Goal: Task Accomplishment & Management: Use online tool/utility

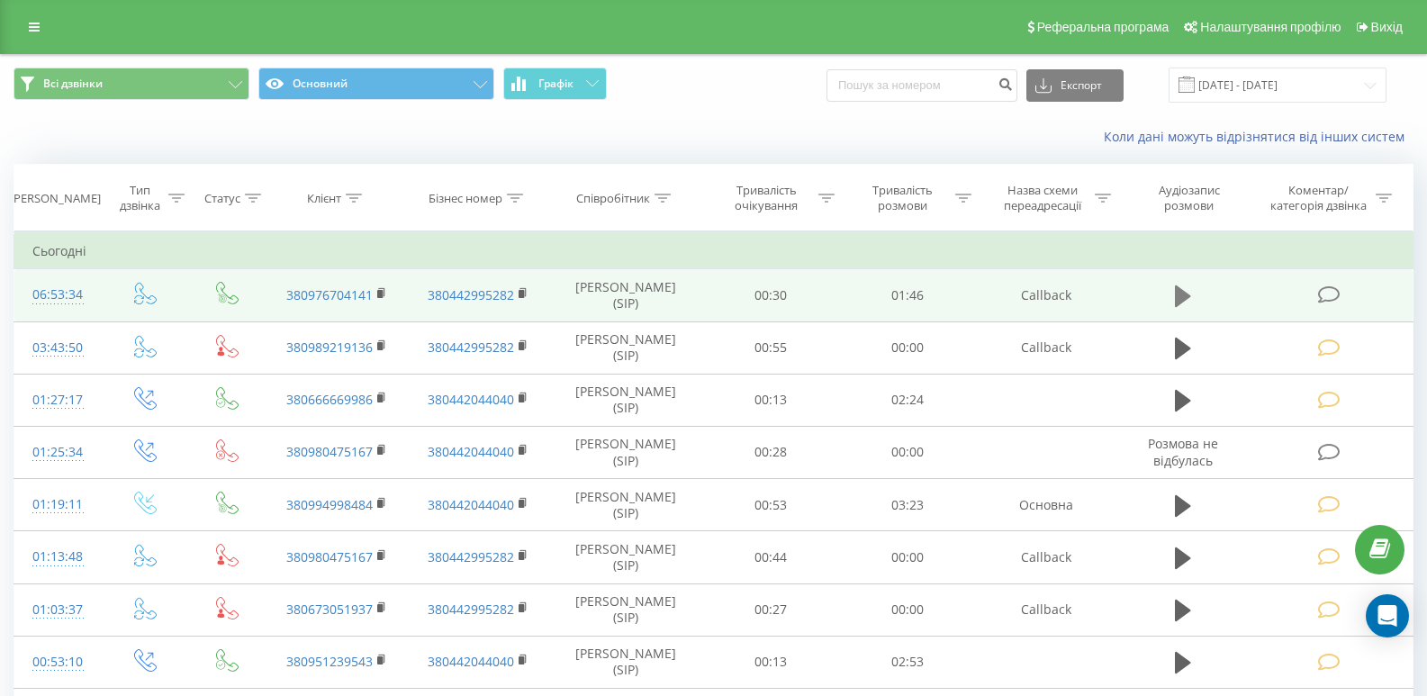
click at [1174, 298] on button at bounding box center [1182, 296] width 27 height 27
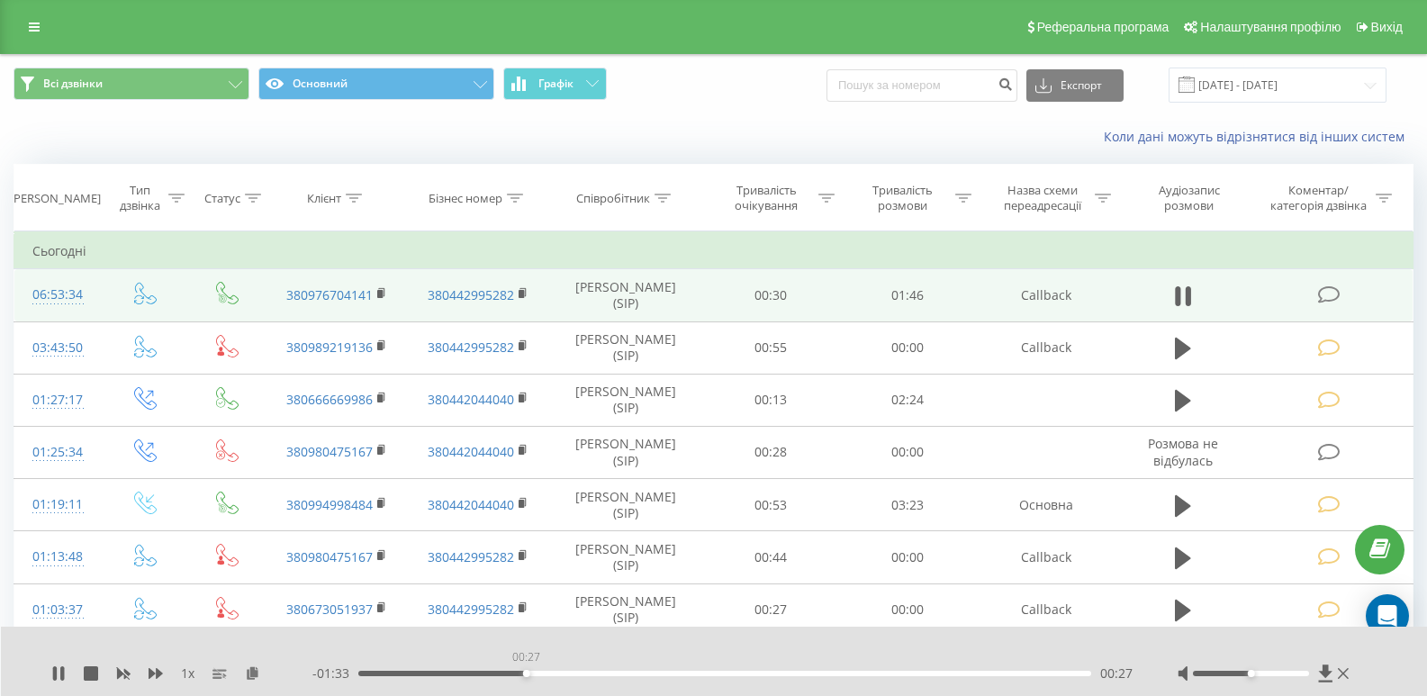
click at [526, 675] on div "00:27" at bounding box center [724, 673] width 733 height 5
click at [64, 678] on icon at bounding box center [62, 673] width 4 height 14
click at [381, 293] on rect at bounding box center [379, 294] width 5 height 8
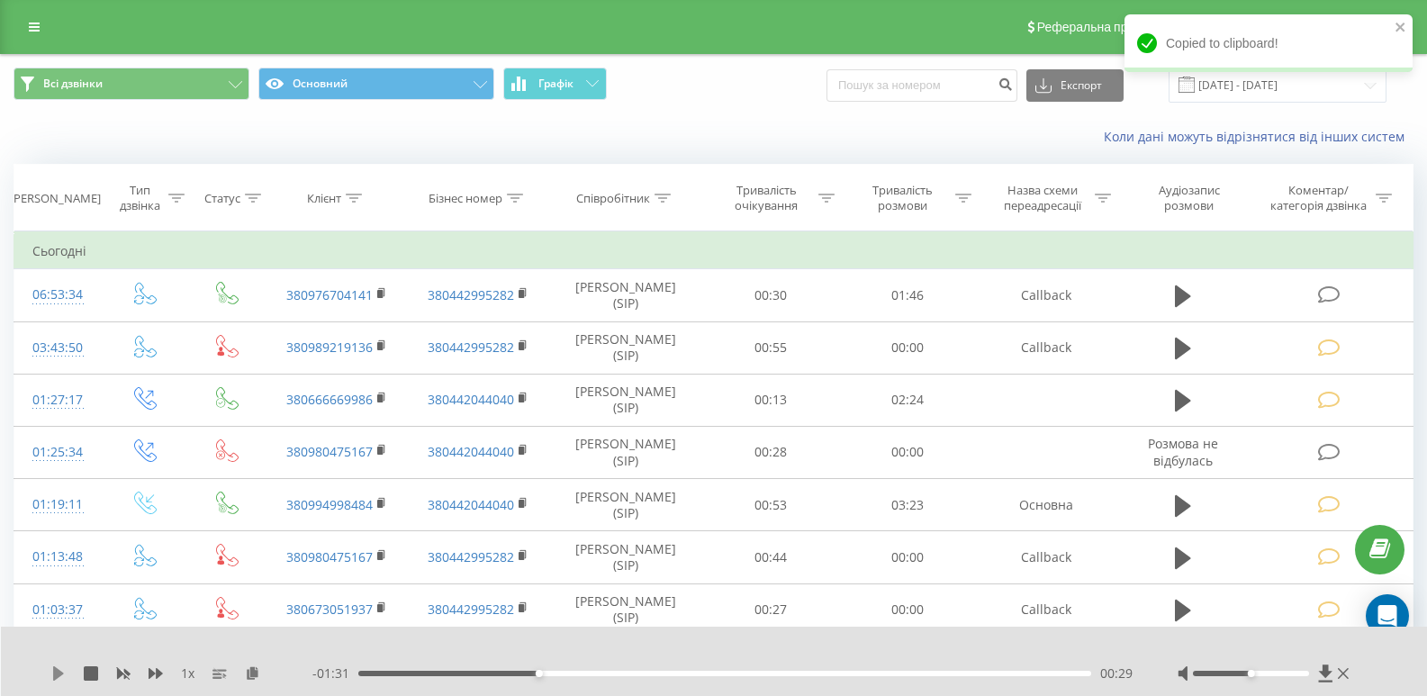
click at [56, 674] on icon at bounding box center [58, 673] width 11 height 14
click at [52, 668] on icon at bounding box center [58, 673] width 14 height 14
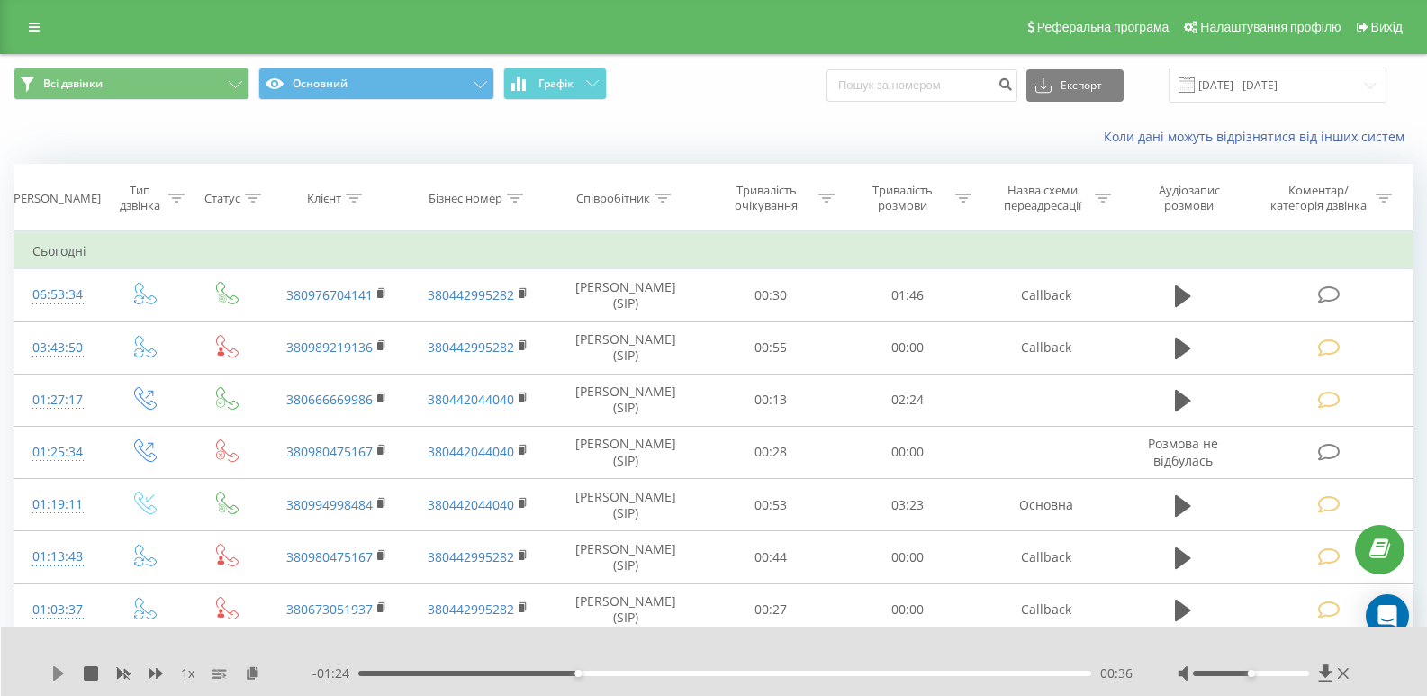
click at [53, 672] on icon at bounding box center [58, 673] width 14 height 14
click at [58, 668] on icon at bounding box center [58, 673] width 14 height 14
click at [53, 671] on icon at bounding box center [58, 673] width 14 height 14
click at [49, 686] on div "1 x - 01:15 00:44 00:44" at bounding box center [714, 660] width 1427 height 69
click at [54, 673] on icon at bounding box center [55, 673] width 4 height 14
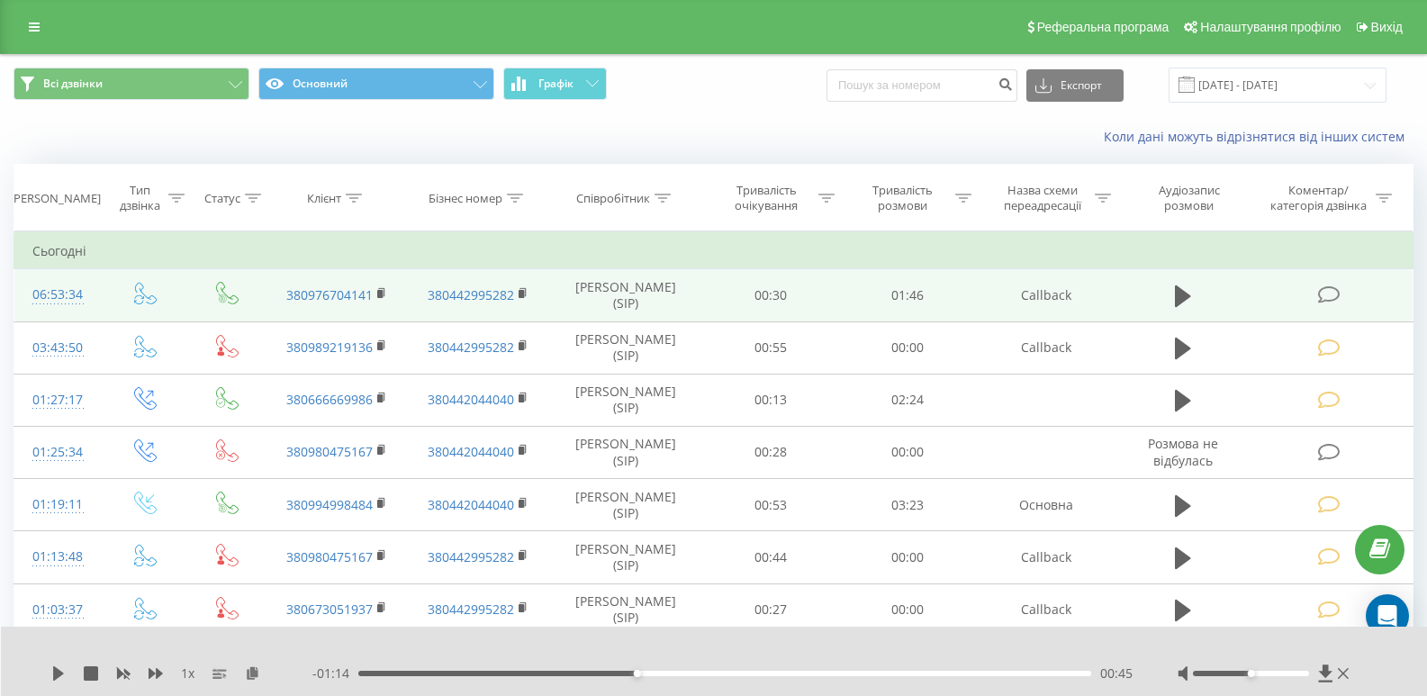
click at [1345, 292] on td at bounding box center [1330, 295] width 164 height 52
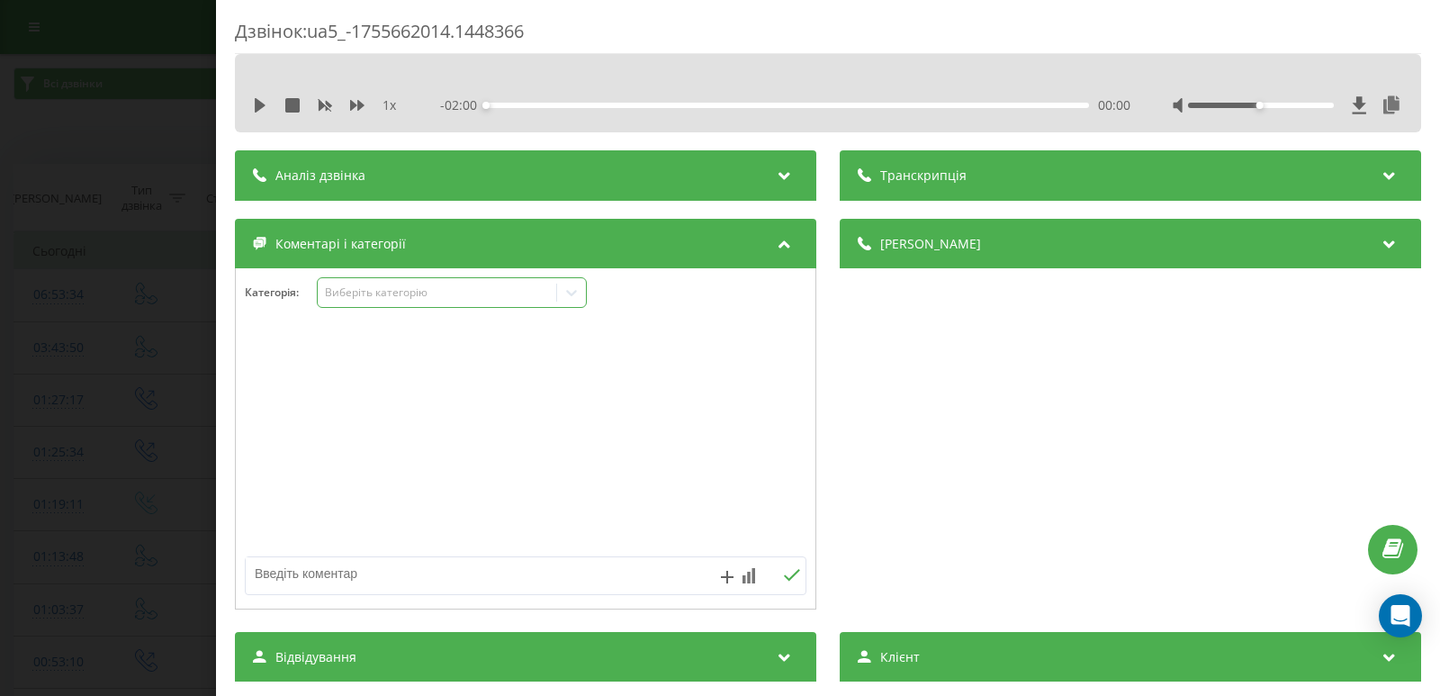
click at [576, 295] on icon at bounding box center [572, 293] width 18 height 18
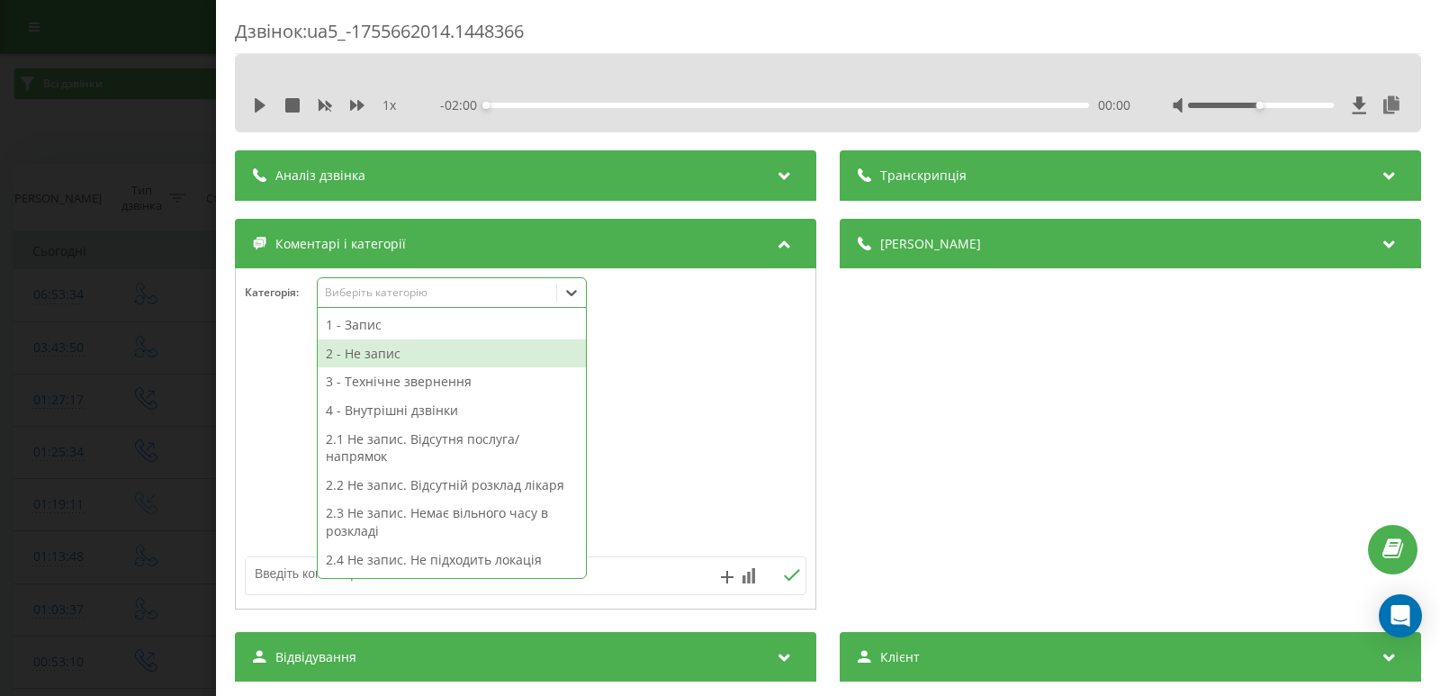
click at [429, 348] on div "2 - Не запис" at bounding box center [452, 353] width 268 height 29
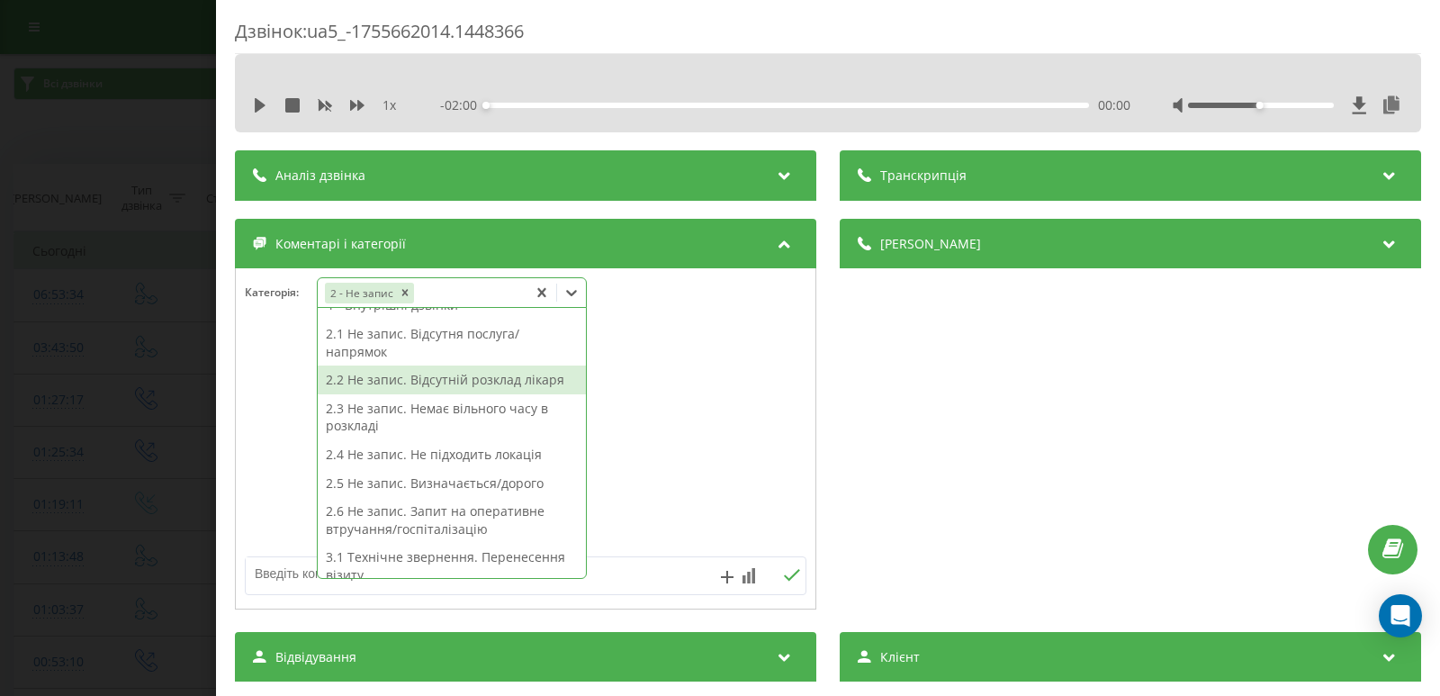
scroll to position [180, 0]
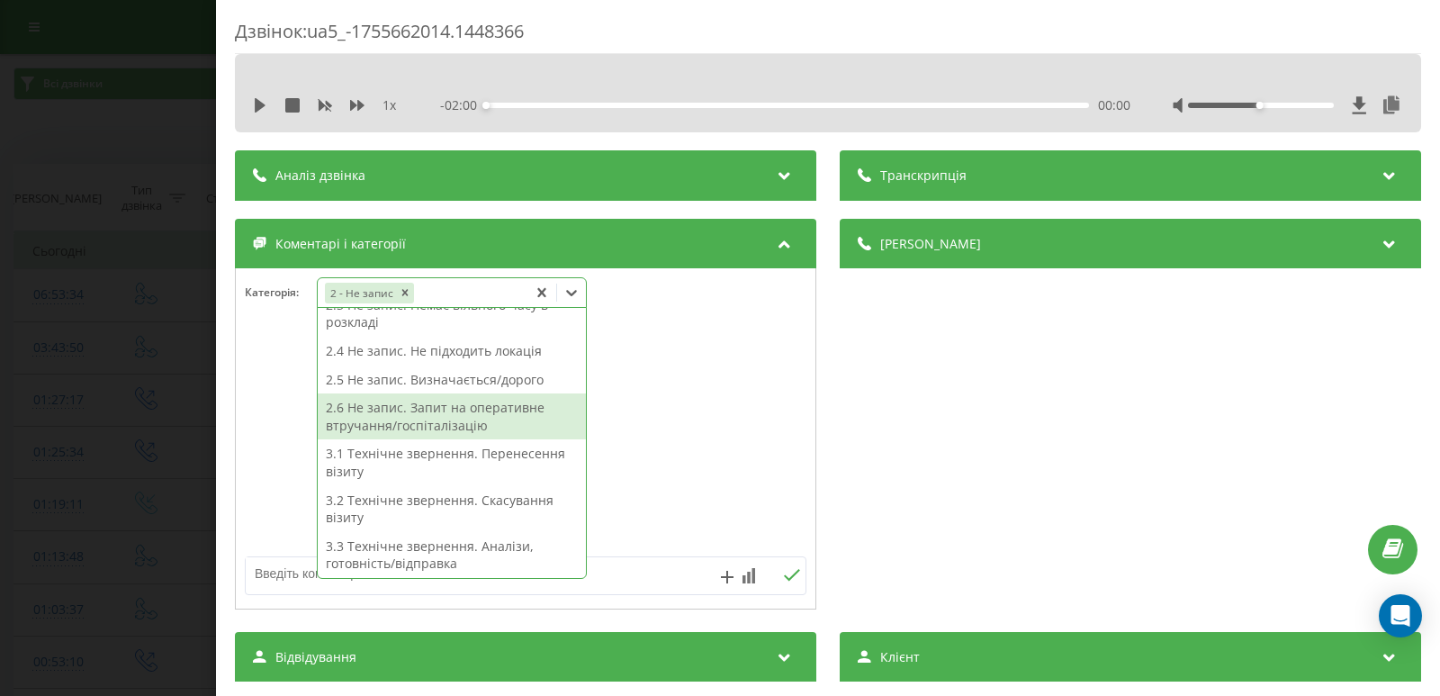
click at [473, 410] on div "2.6 Не запис. Запит на оперативне втручання/госпіталізацію" at bounding box center [452, 416] width 268 height 46
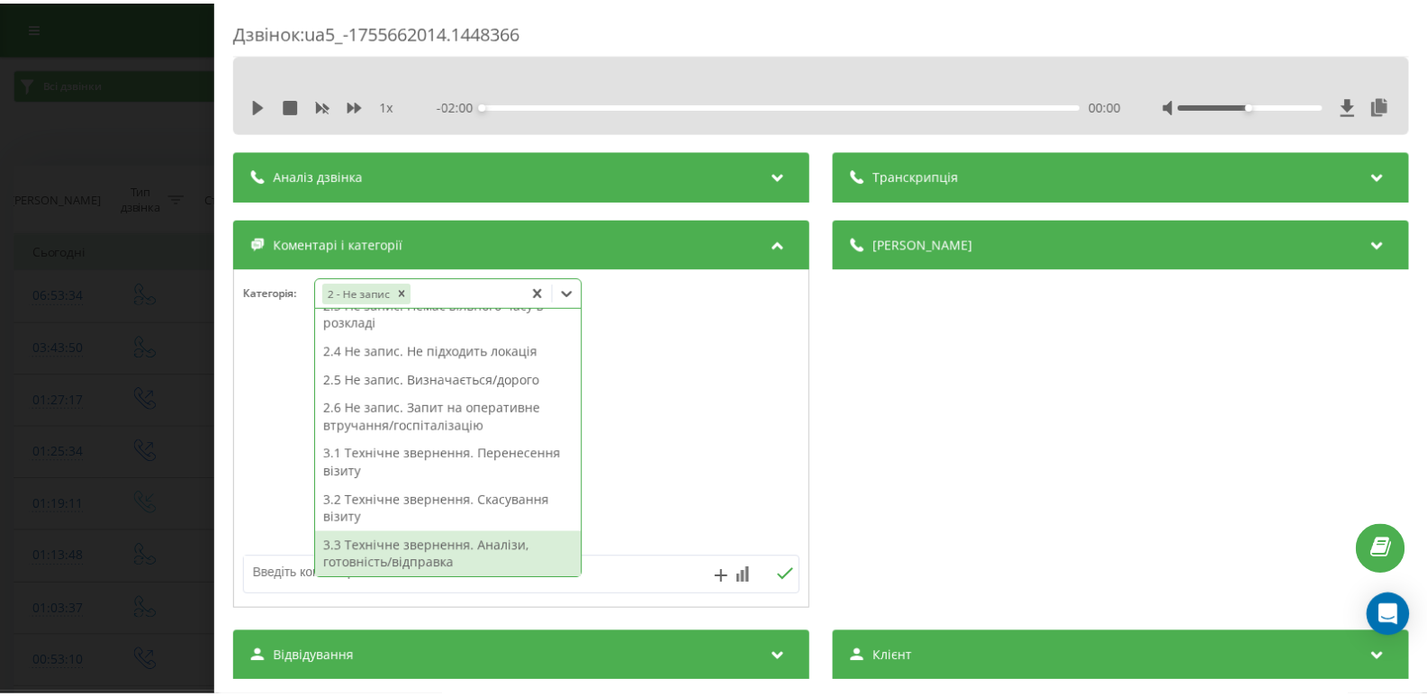
scroll to position [162, 0]
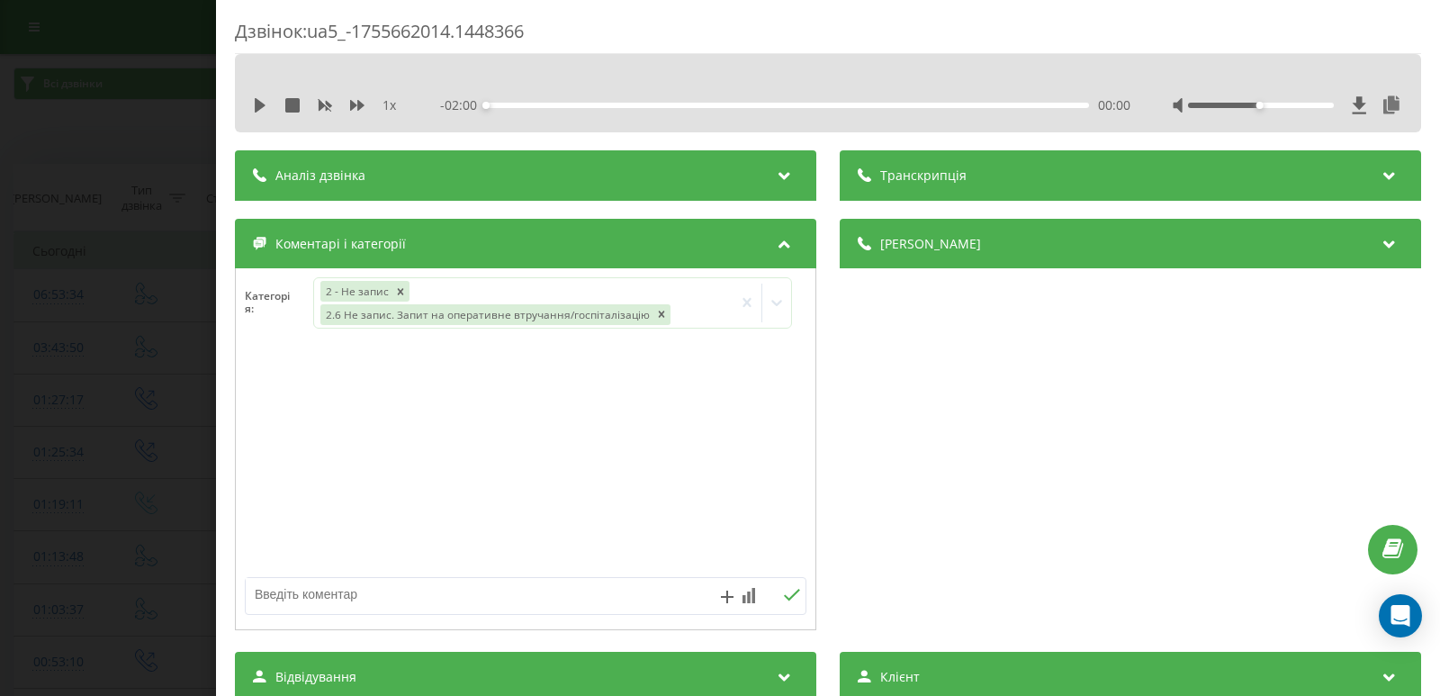
click at [284, 601] on textarea at bounding box center [469, 594] width 447 height 32
type textarea "передала на від."
click at [787, 599] on icon at bounding box center [791, 595] width 17 height 13
click at [66, 377] on div "Дзвінок : ua5_-1755662014.1448366 1 x - 02:00 00:00 00:00 Транскрипція Для AI-а…" at bounding box center [720, 348] width 1440 height 696
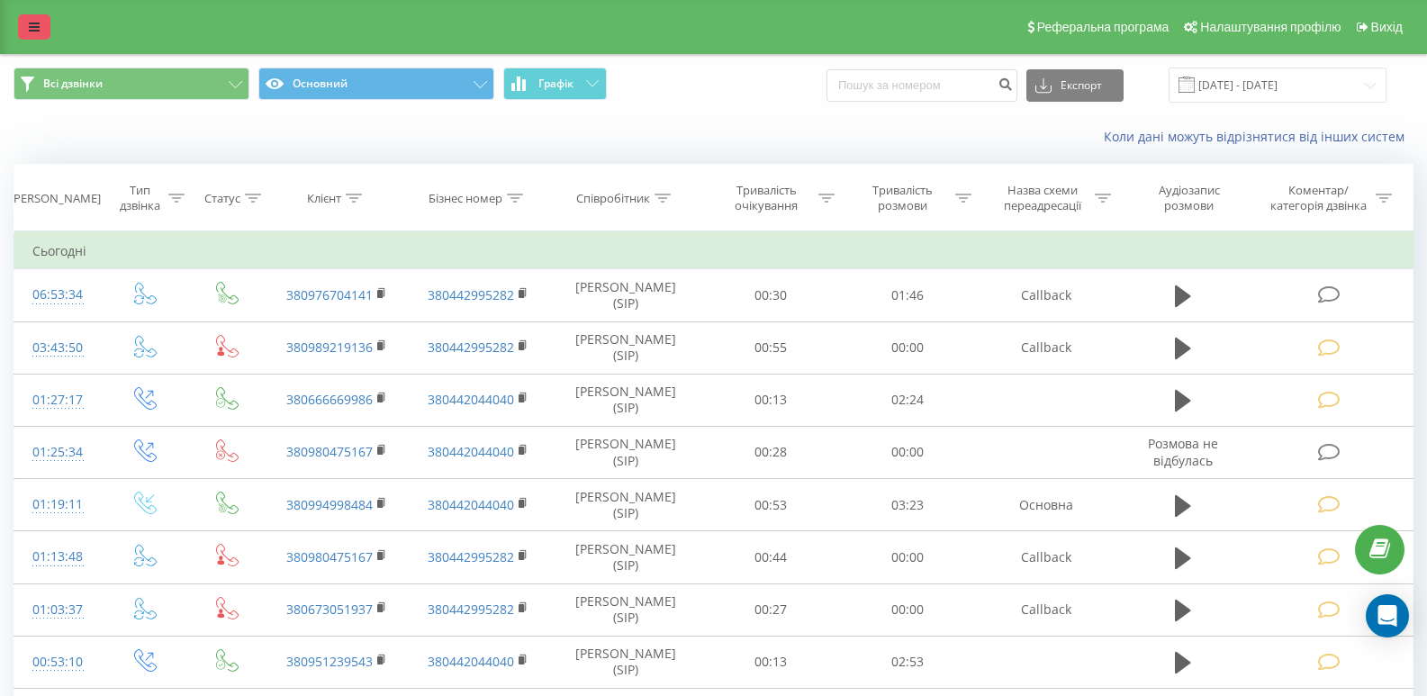
click at [35, 24] on icon at bounding box center [34, 27] width 11 height 13
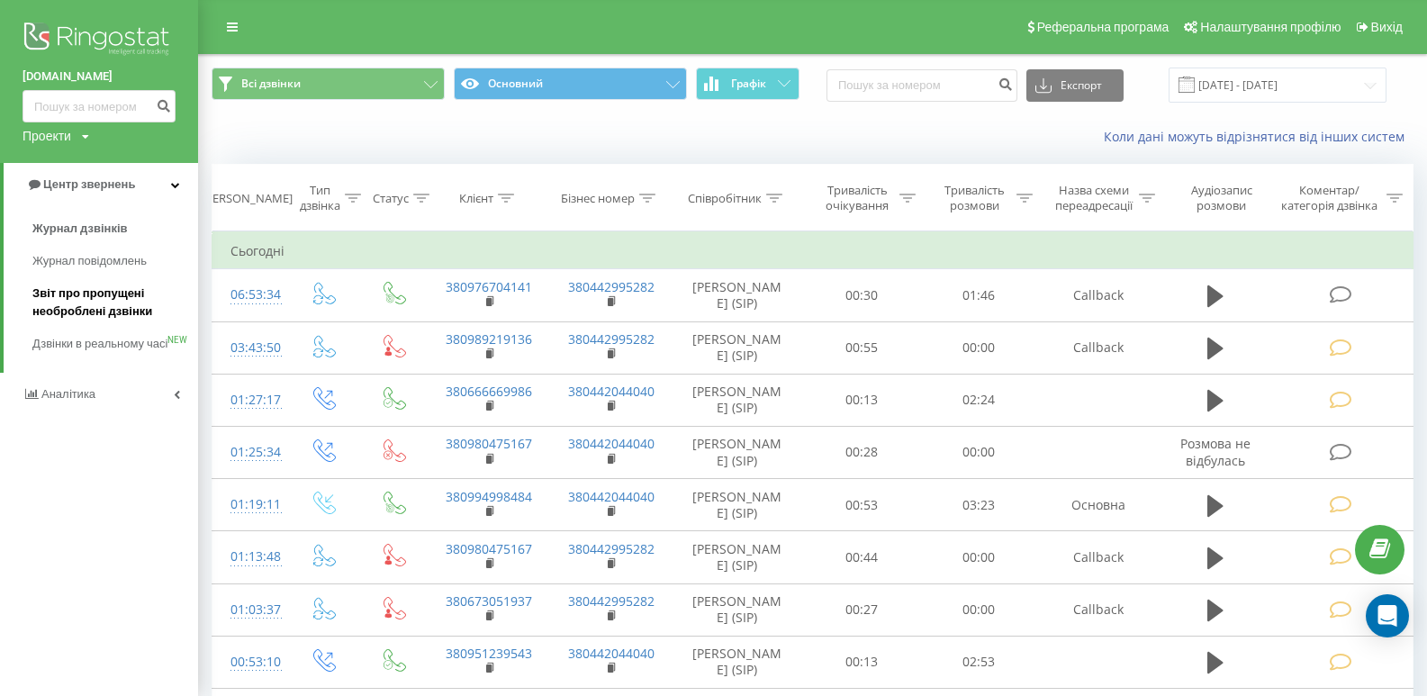
click at [106, 317] on span "Звіт про пропущені необроблені дзвінки" at bounding box center [110, 302] width 157 height 36
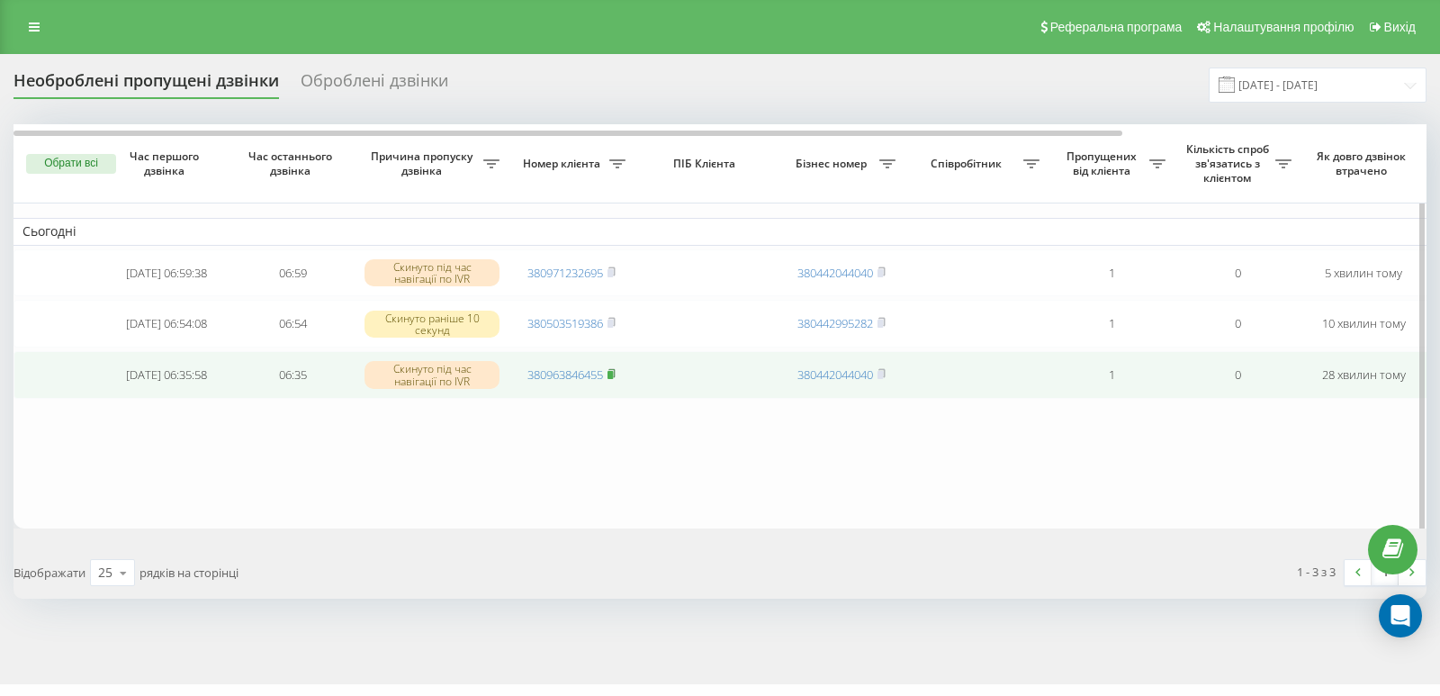
click at [616, 379] on icon at bounding box center [612, 373] width 8 height 11
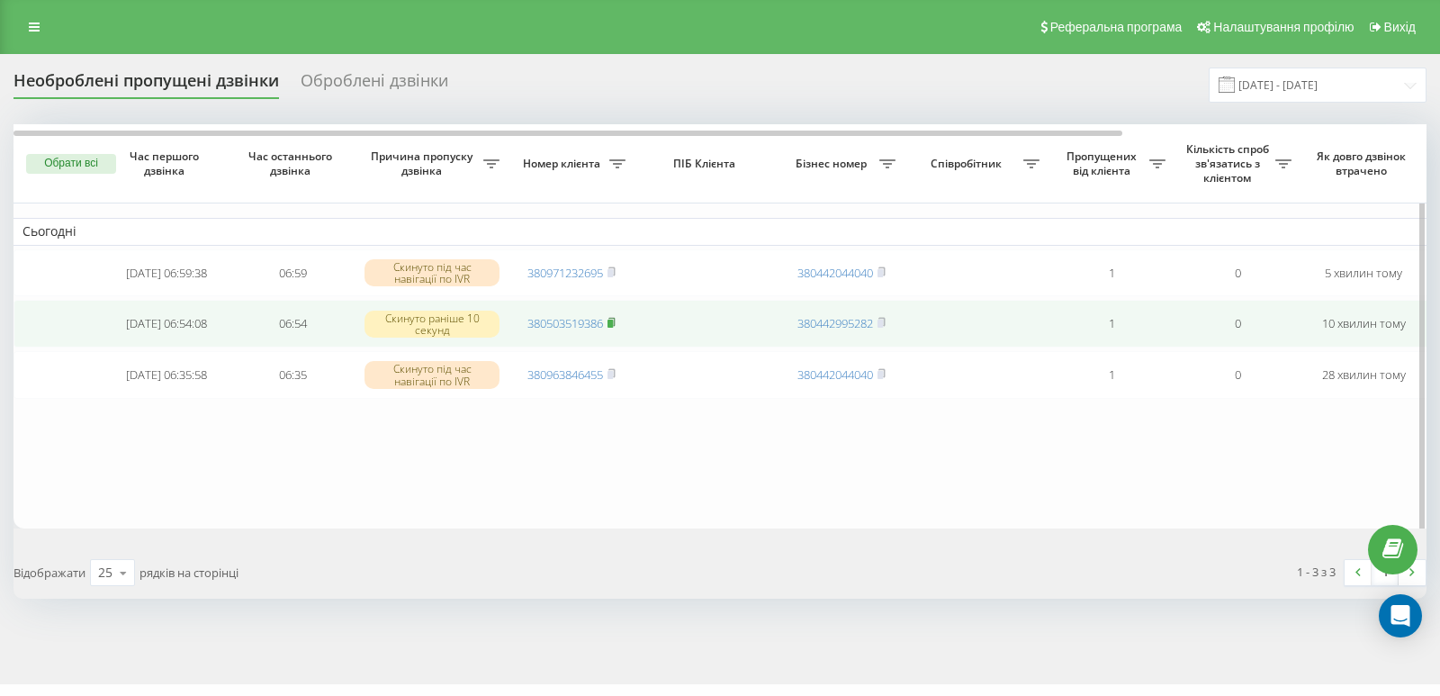
click at [613, 327] on rect at bounding box center [610, 324] width 5 height 8
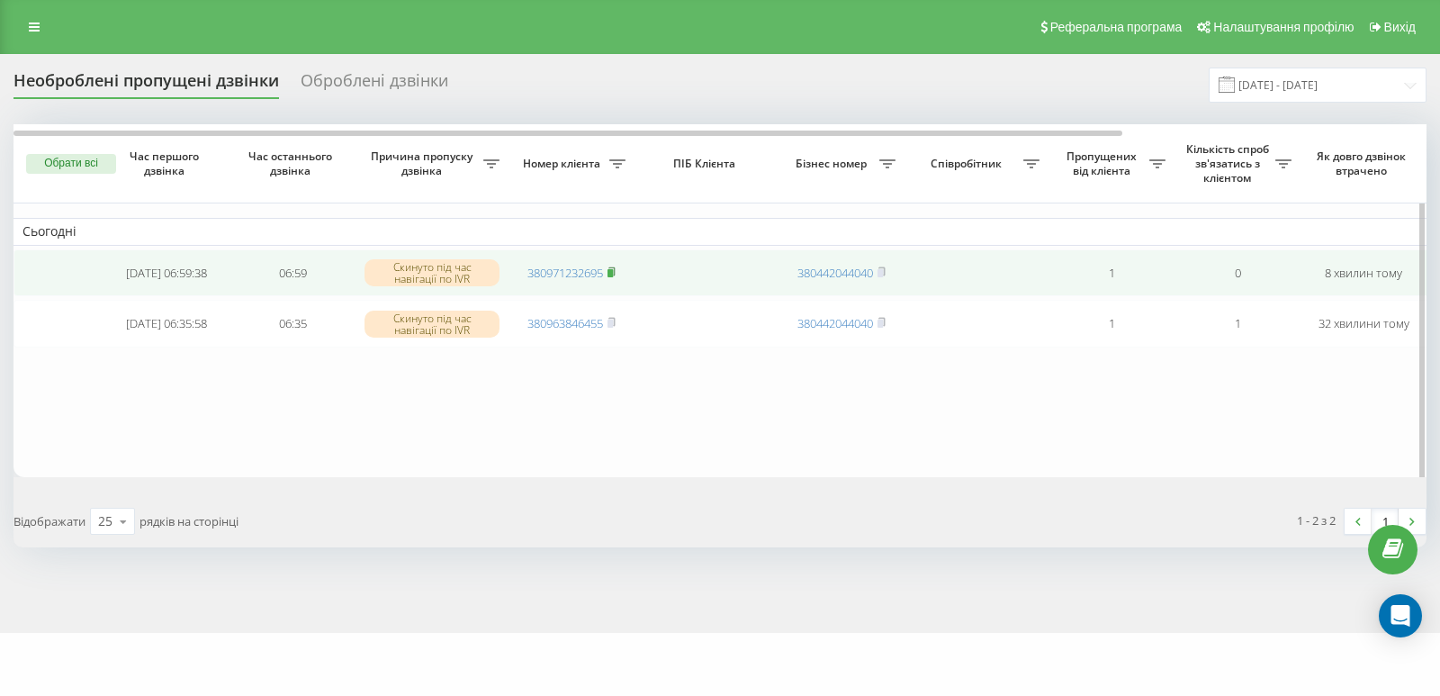
click at [615, 269] on icon at bounding box center [611, 270] width 6 height 8
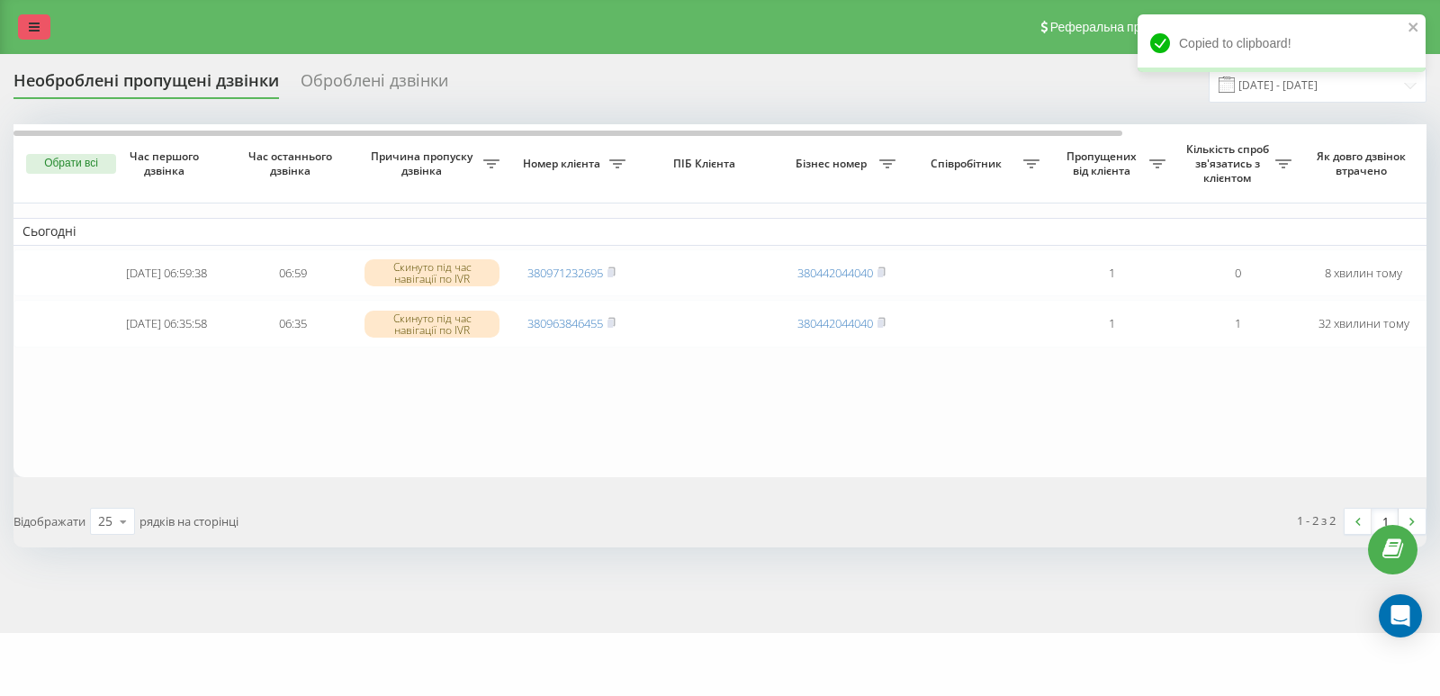
click at [42, 24] on link at bounding box center [34, 26] width 32 height 25
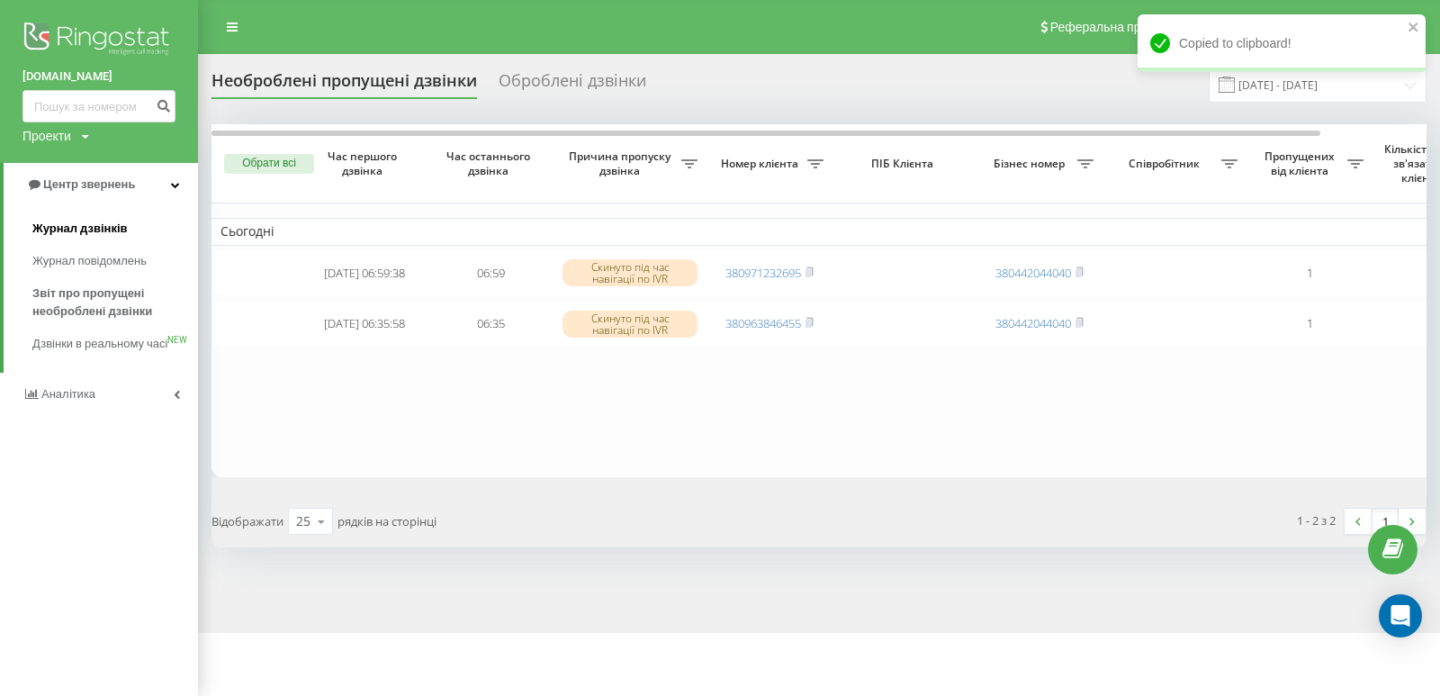
click at [81, 225] on span "Журнал дзвінків" at bounding box center [79, 229] width 95 height 18
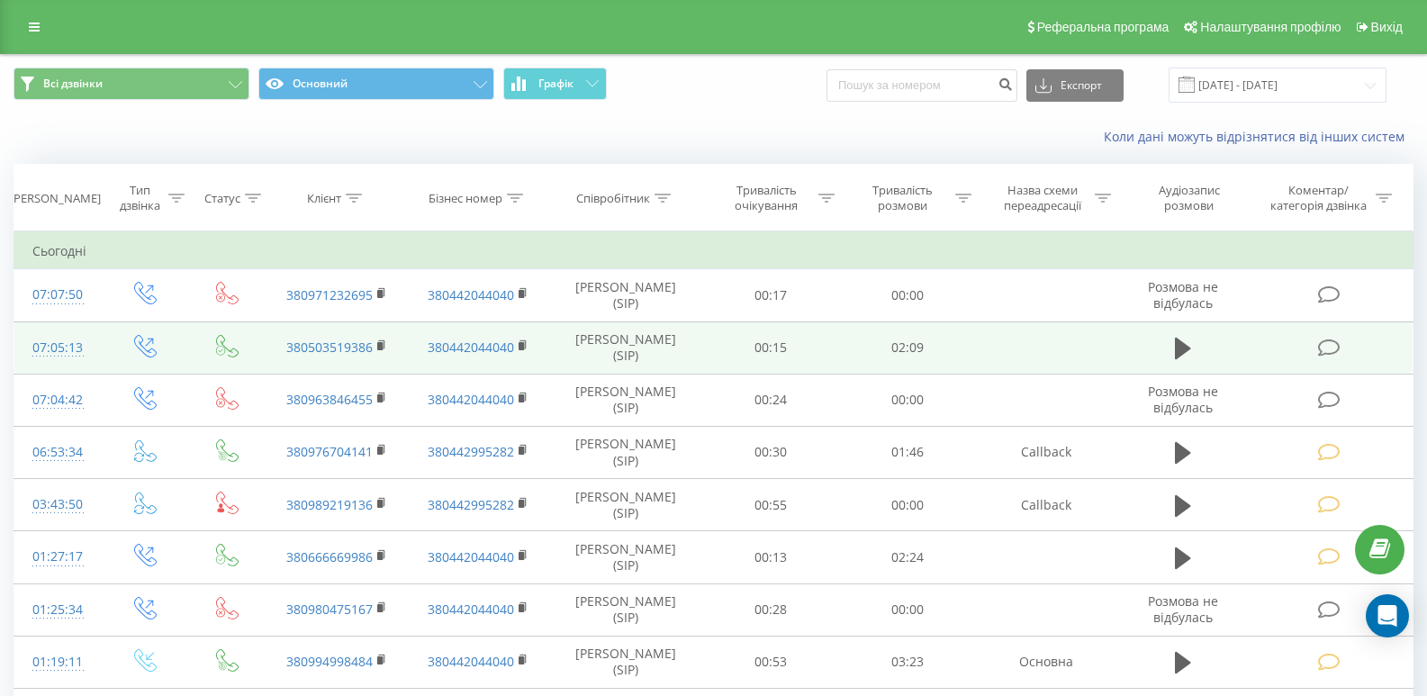
click at [1350, 351] on td at bounding box center [1330, 347] width 164 height 52
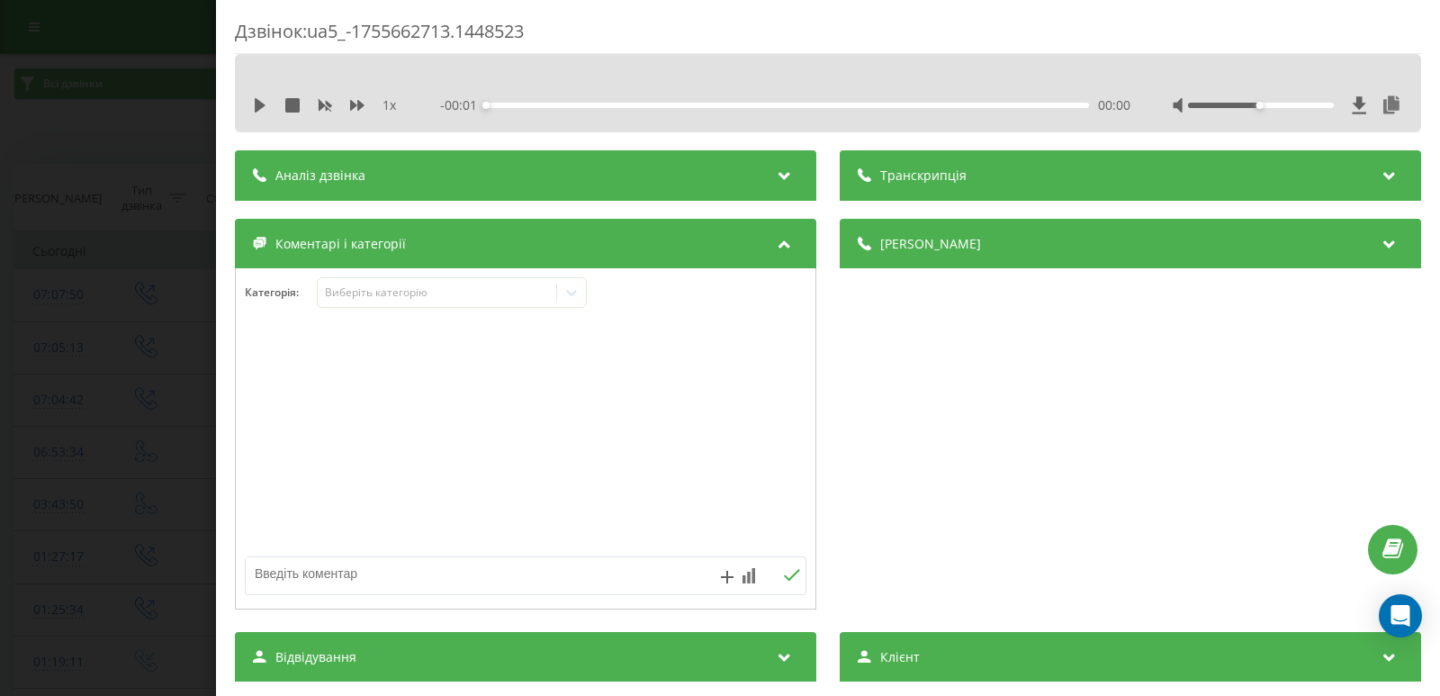
click at [260, 113] on div "1 x" at bounding box center [334, 105] width 162 height 18
click at [257, 109] on icon at bounding box center [260, 105] width 11 height 14
click at [567, 102] on div "- 02:08 00:01 00:01" at bounding box center [785, 105] width 690 height 18
click at [263, 93] on div "1 x - 02:06 00:03 00:03" at bounding box center [827, 105] width 1159 height 27
click at [262, 100] on icon at bounding box center [260, 105] width 14 height 14
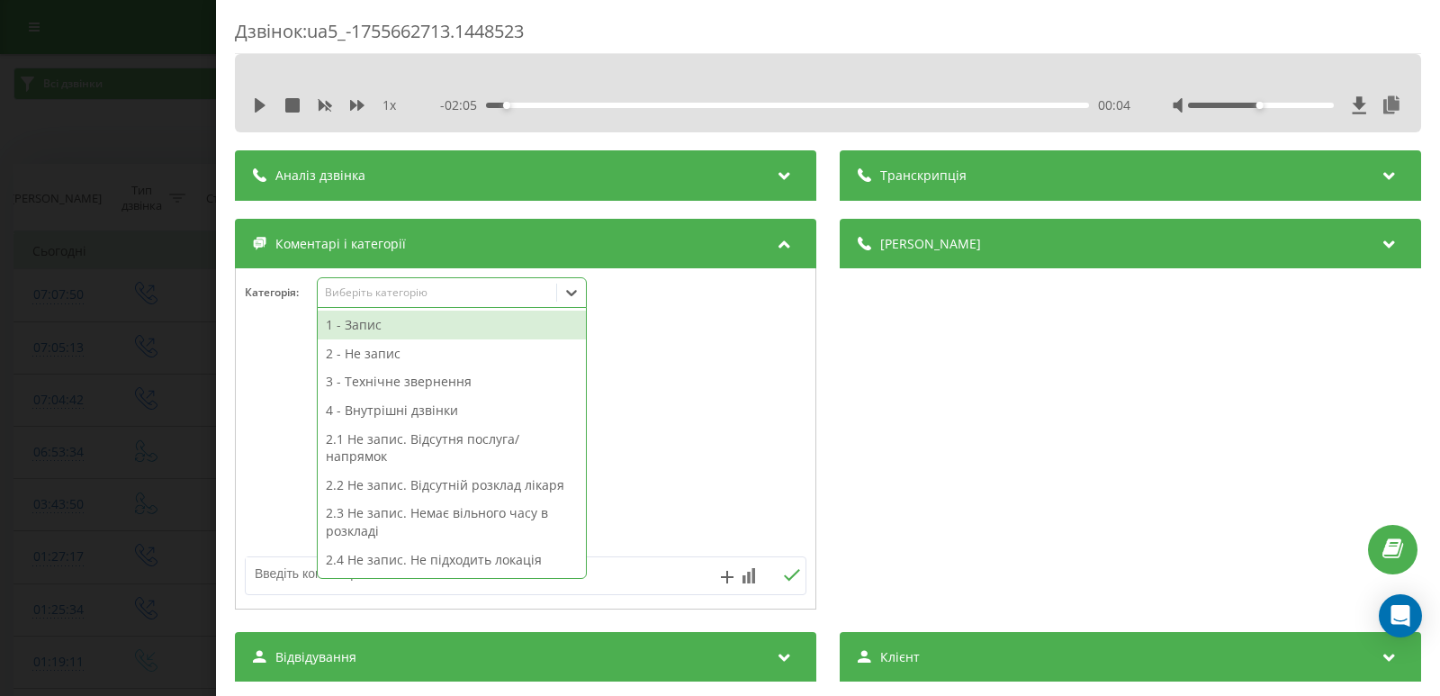
click at [584, 296] on div at bounding box center [571, 292] width 29 height 29
click at [384, 322] on div "1 - Запис" at bounding box center [452, 325] width 268 height 29
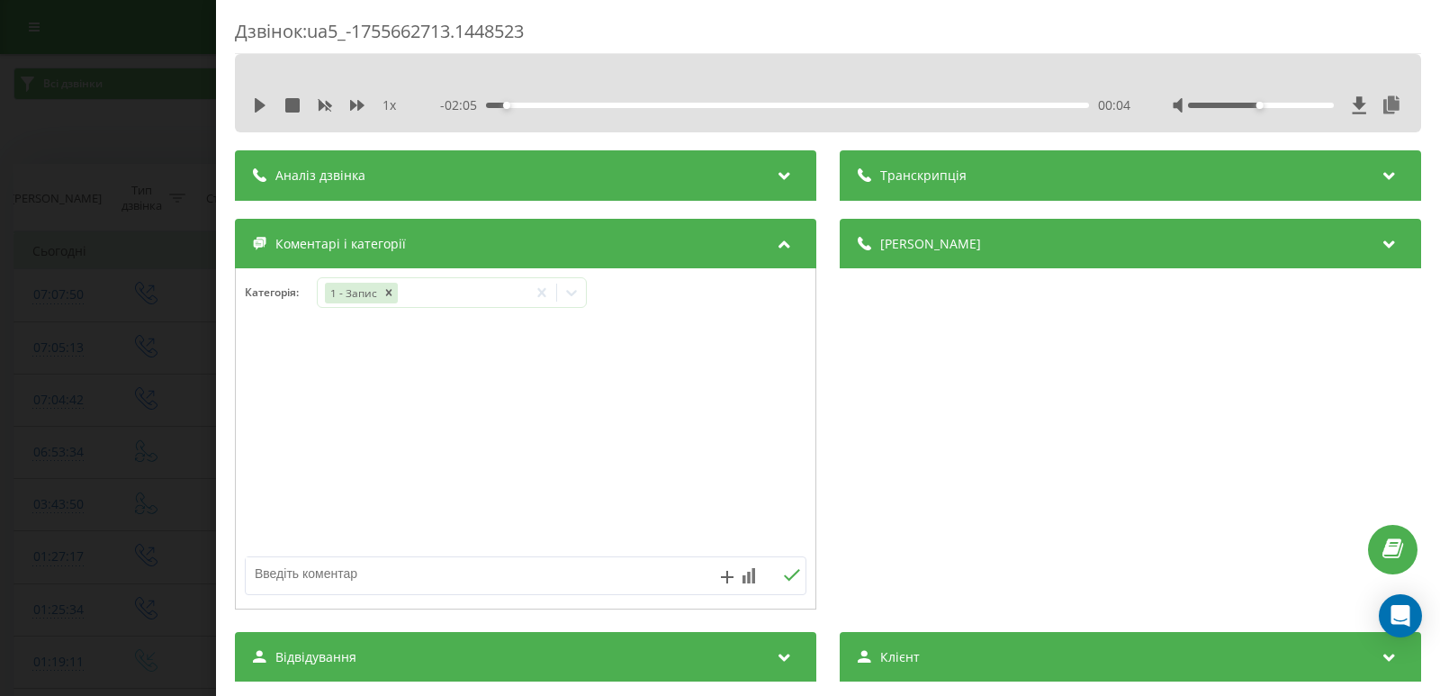
click at [155, 303] on div "Дзвінок : ua5_-1755662713.1448523 1 x - 02:05 00:04 00:04 Транскрипція Для AI-а…" at bounding box center [720, 348] width 1440 height 696
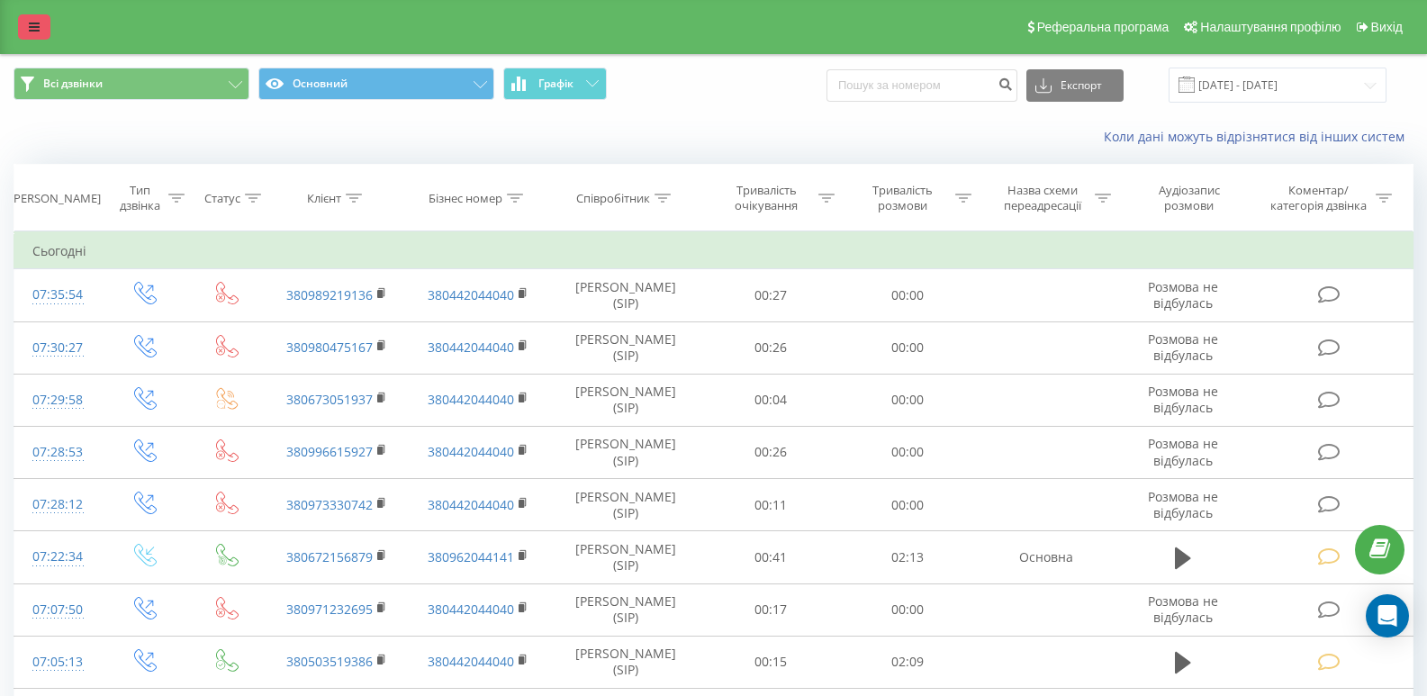
click at [26, 23] on link at bounding box center [34, 26] width 32 height 25
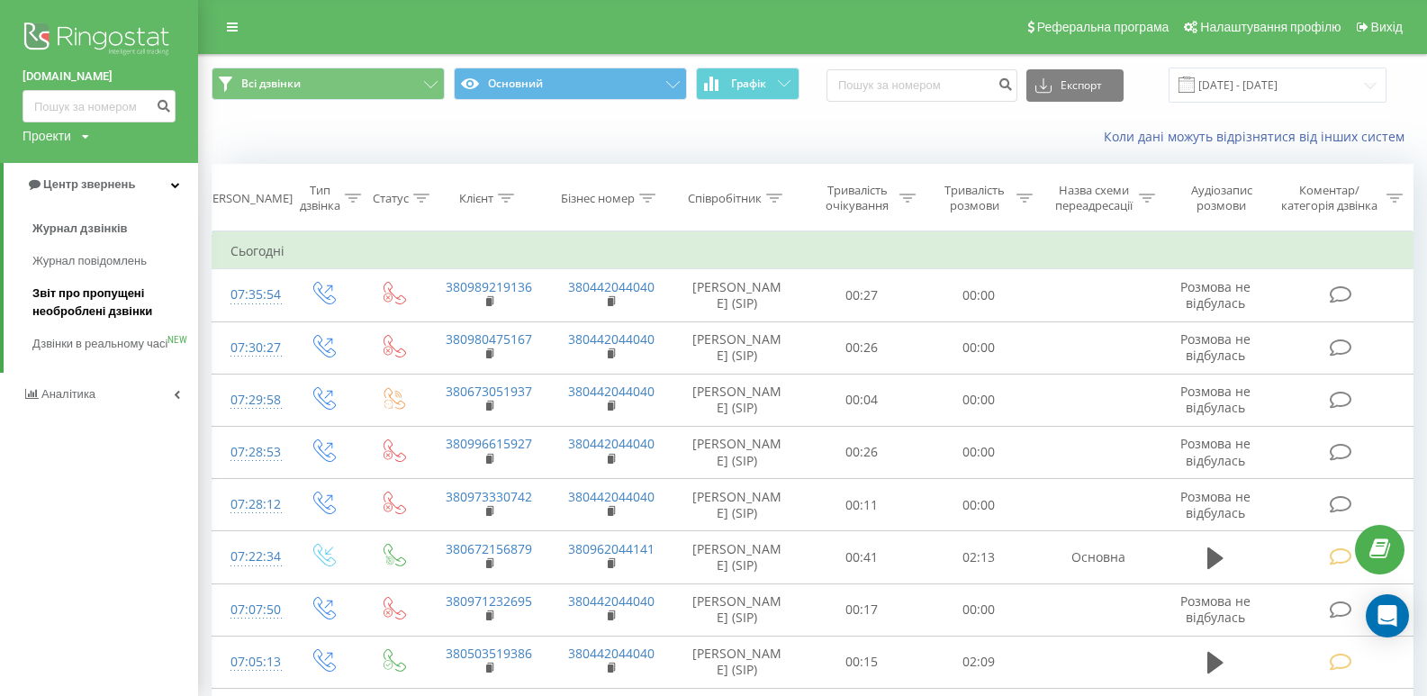
click at [105, 299] on span "Звіт про пропущені необроблені дзвінки" at bounding box center [110, 302] width 157 height 36
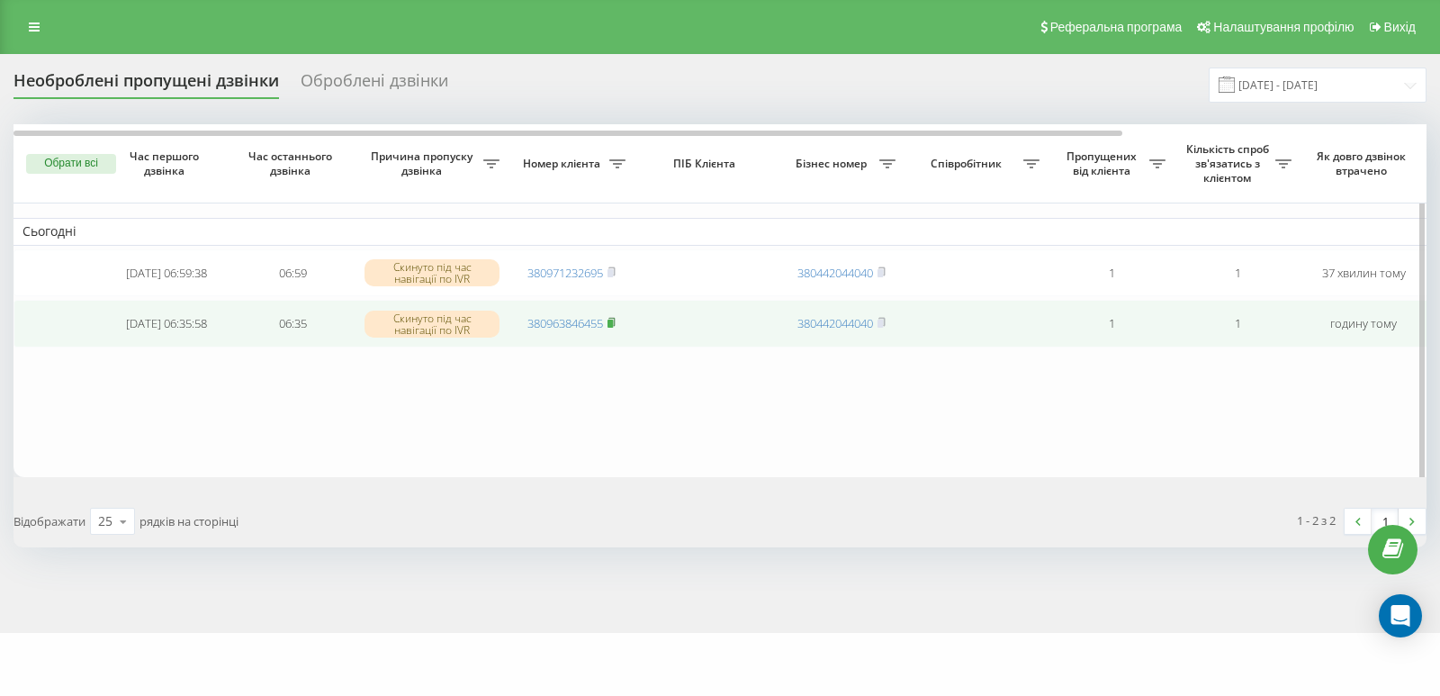
click at [612, 325] on rect at bounding box center [610, 324] width 5 height 8
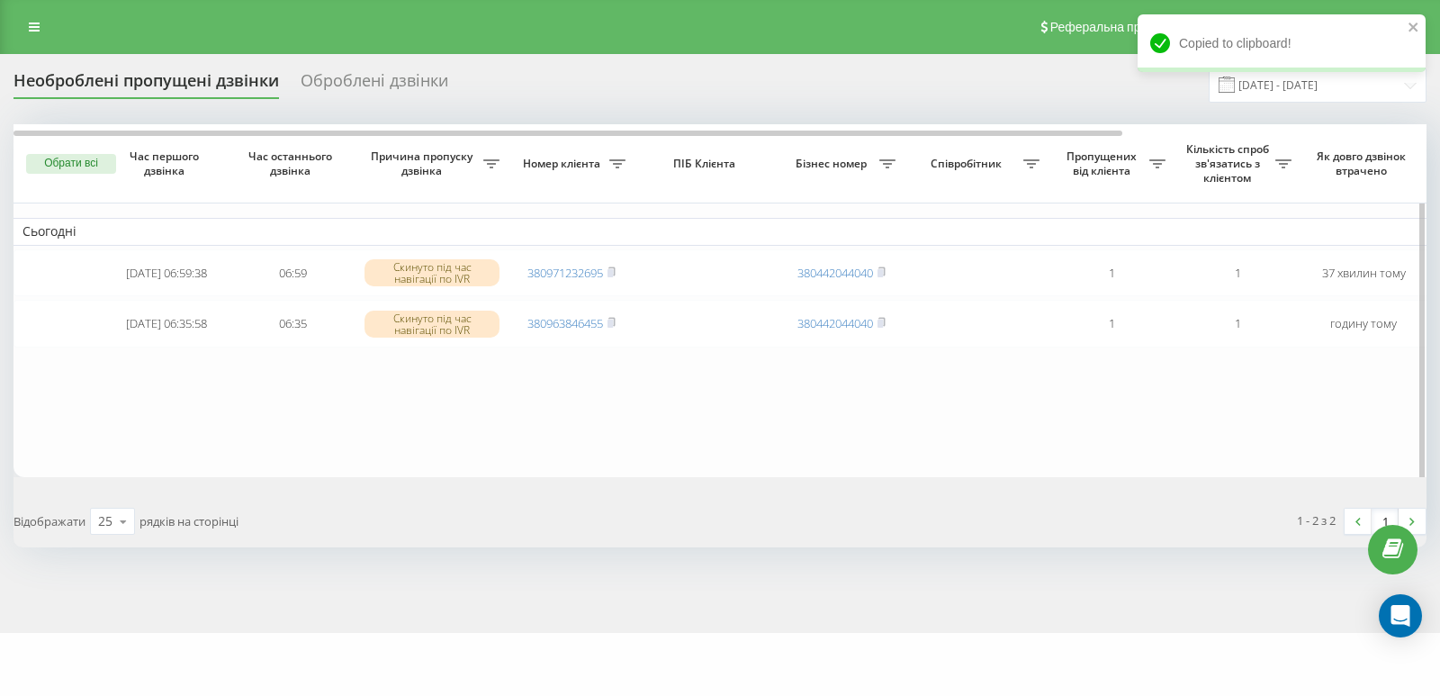
click at [864, 416] on table "Сьогодні [DATE] 06:59:38 06:59 Скинуто під час навігації по IVR 380971232695 38…" at bounding box center [914, 300] width 1800 height 353
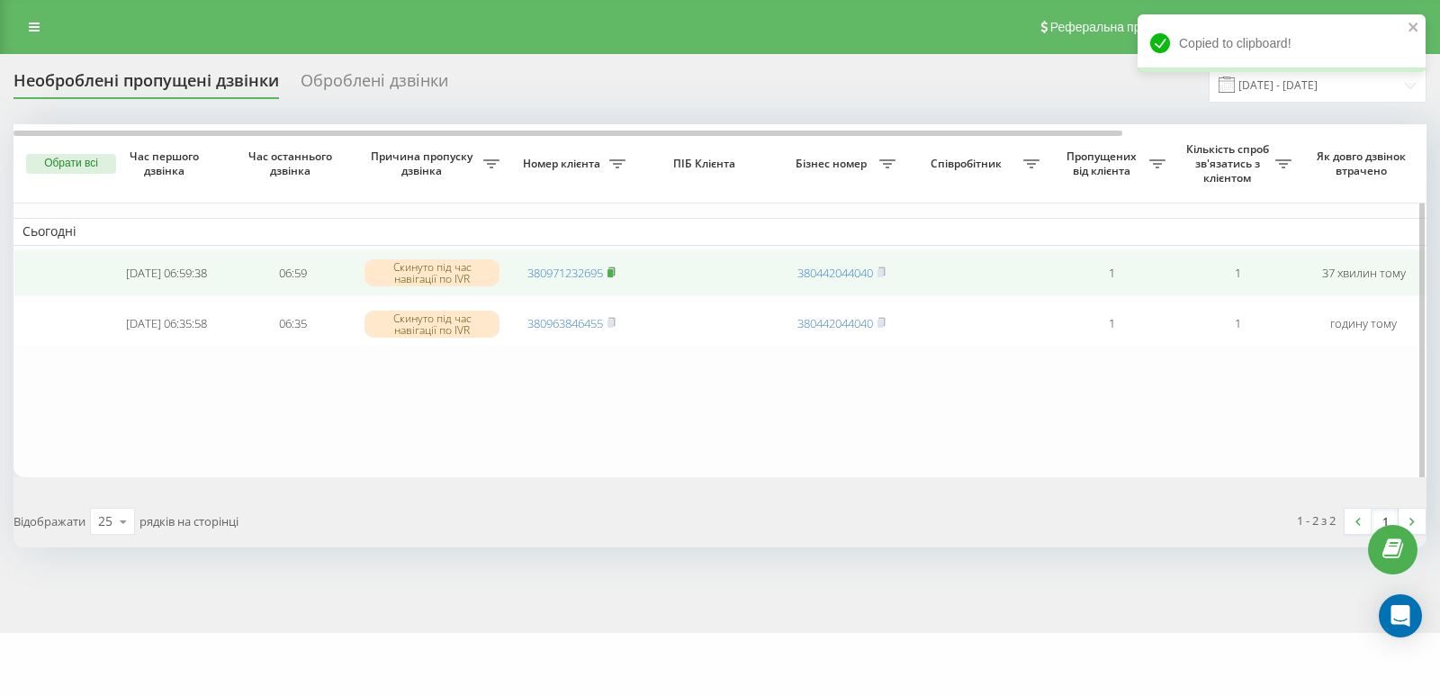
click at [614, 270] on icon at bounding box center [612, 271] width 8 height 11
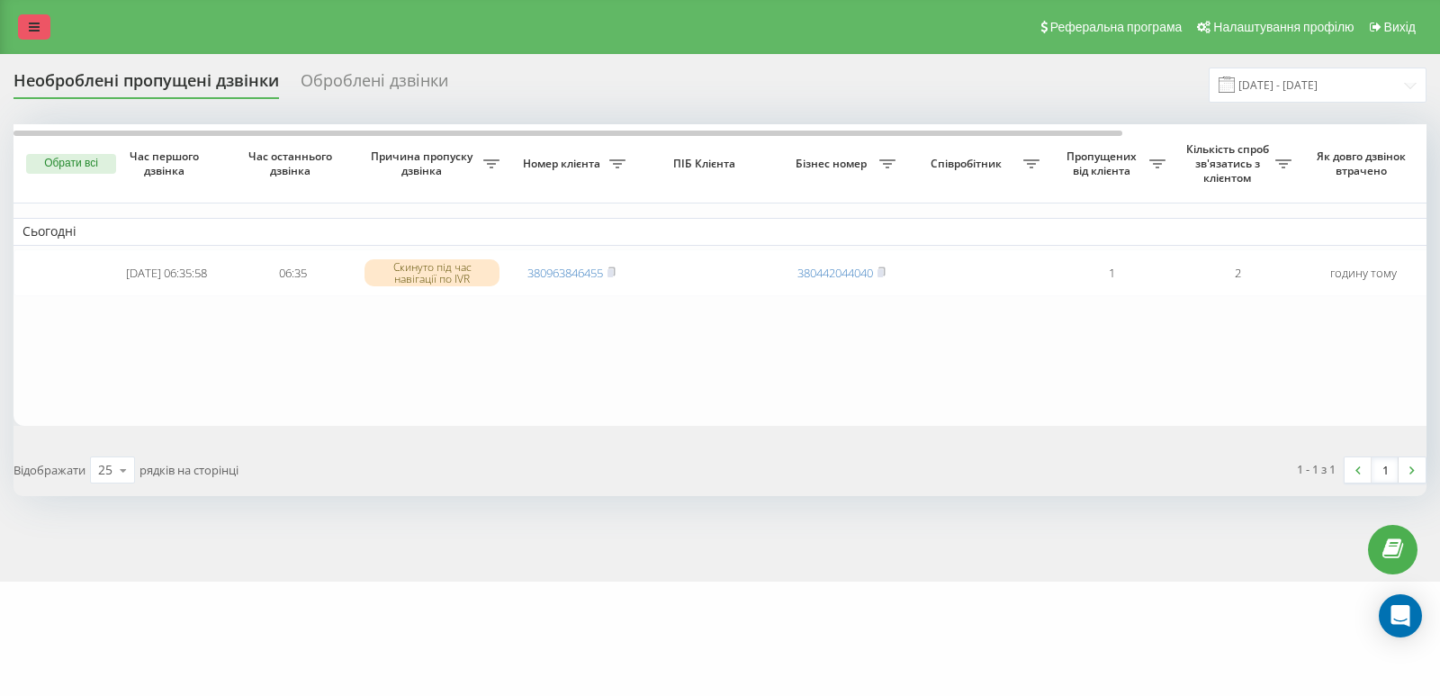
click at [29, 19] on link at bounding box center [34, 26] width 32 height 25
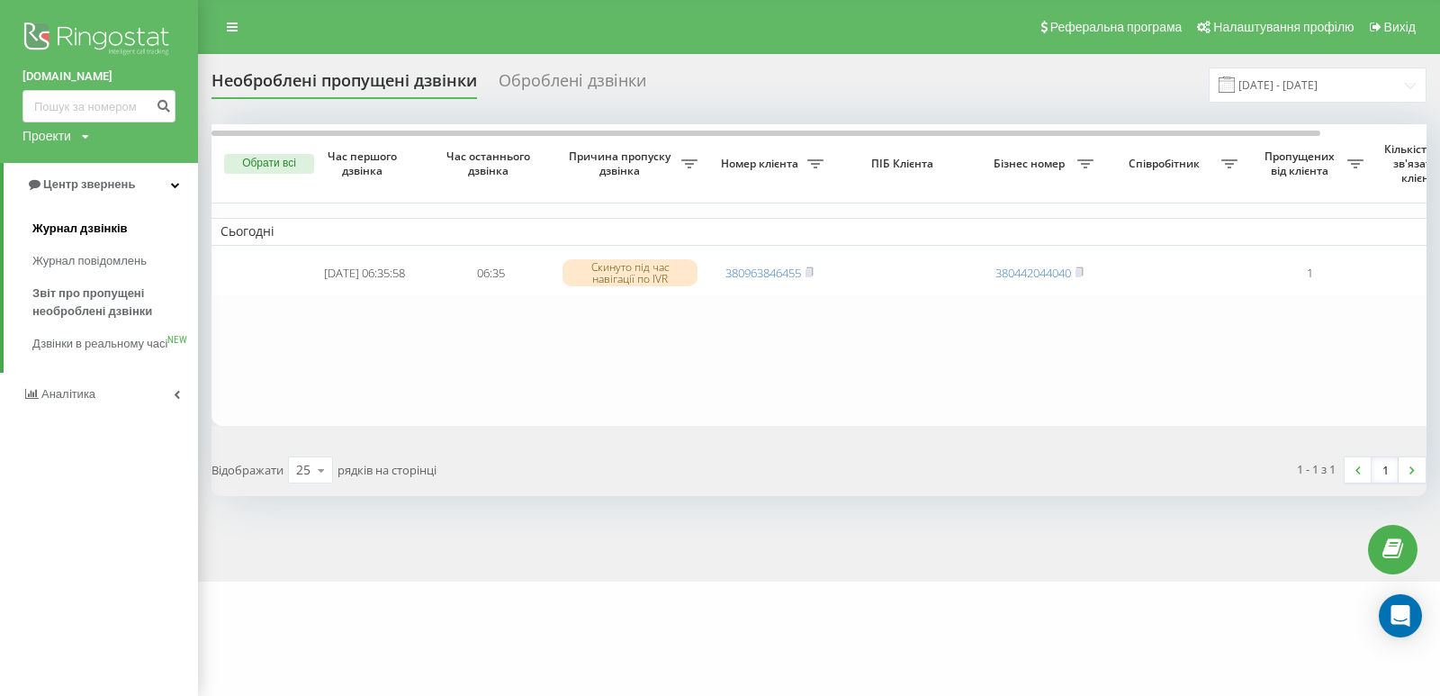
click at [94, 223] on span "Журнал дзвінків" at bounding box center [79, 229] width 95 height 18
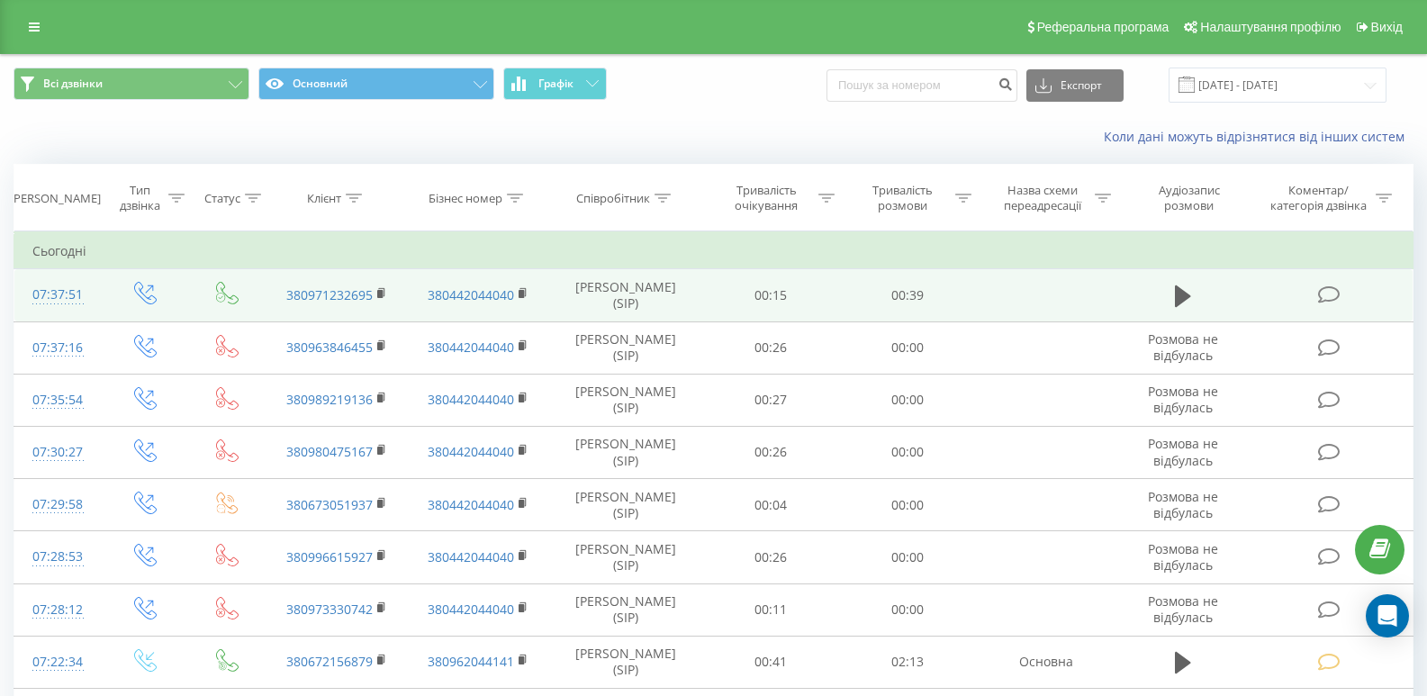
click at [1335, 293] on icon at bounding box center [1329, 294] width 23 height 19
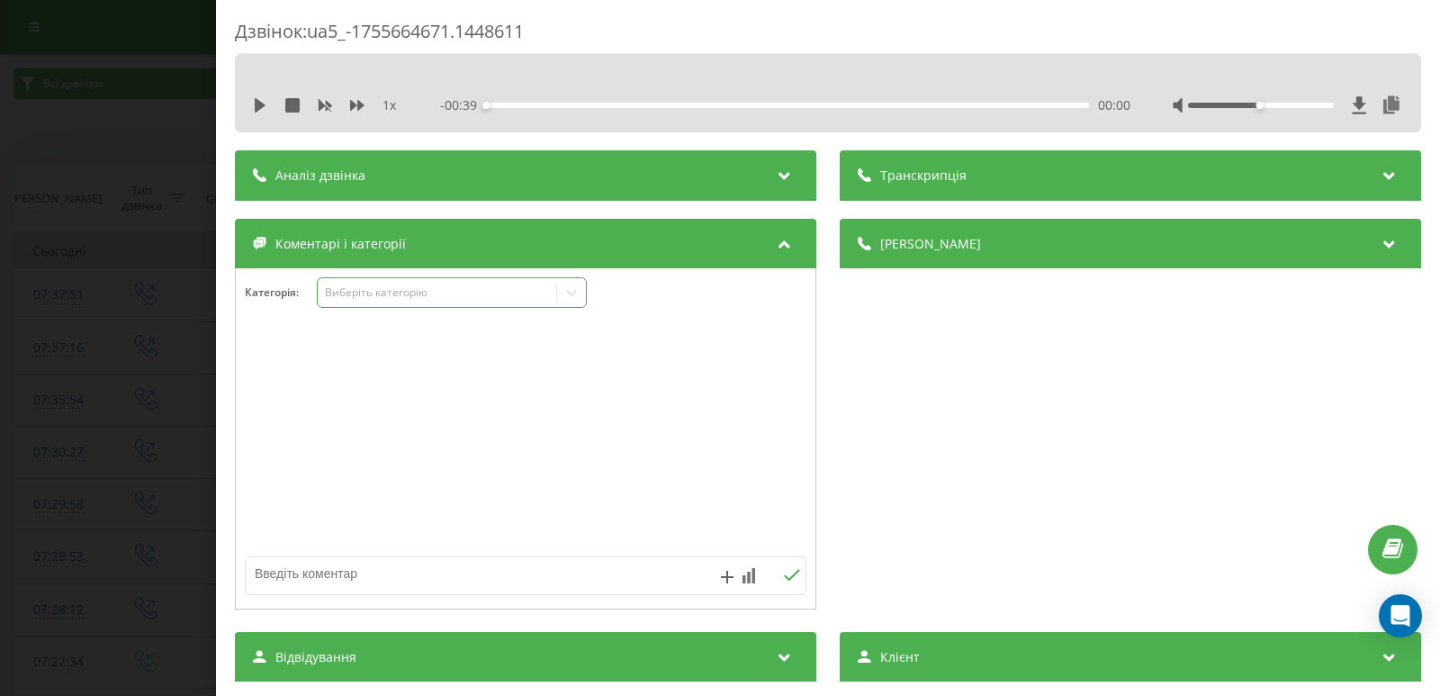
click at [573, 291] on icon at bounding box center [572, 293] width 18 height 18
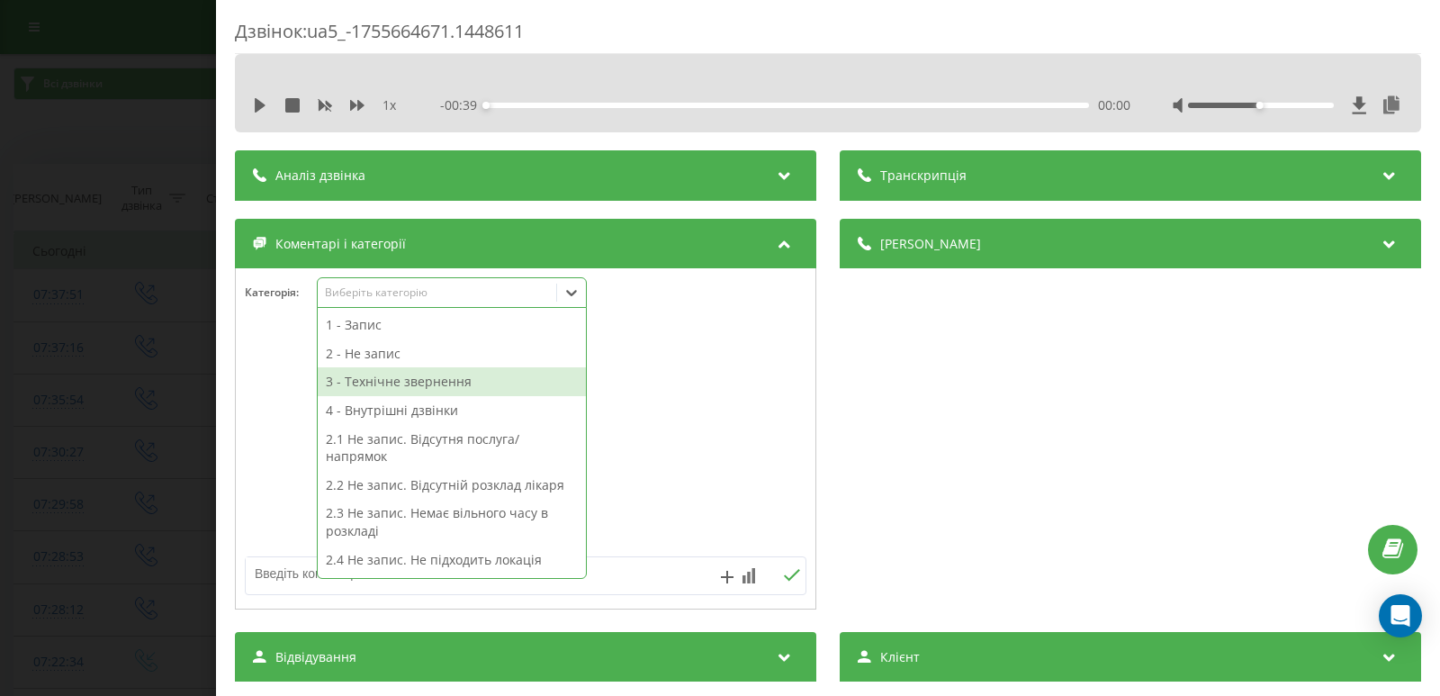
click at [364, 387] on div "3 - Технічне звернення" at bounding box center [452, 381] width 268 height 29
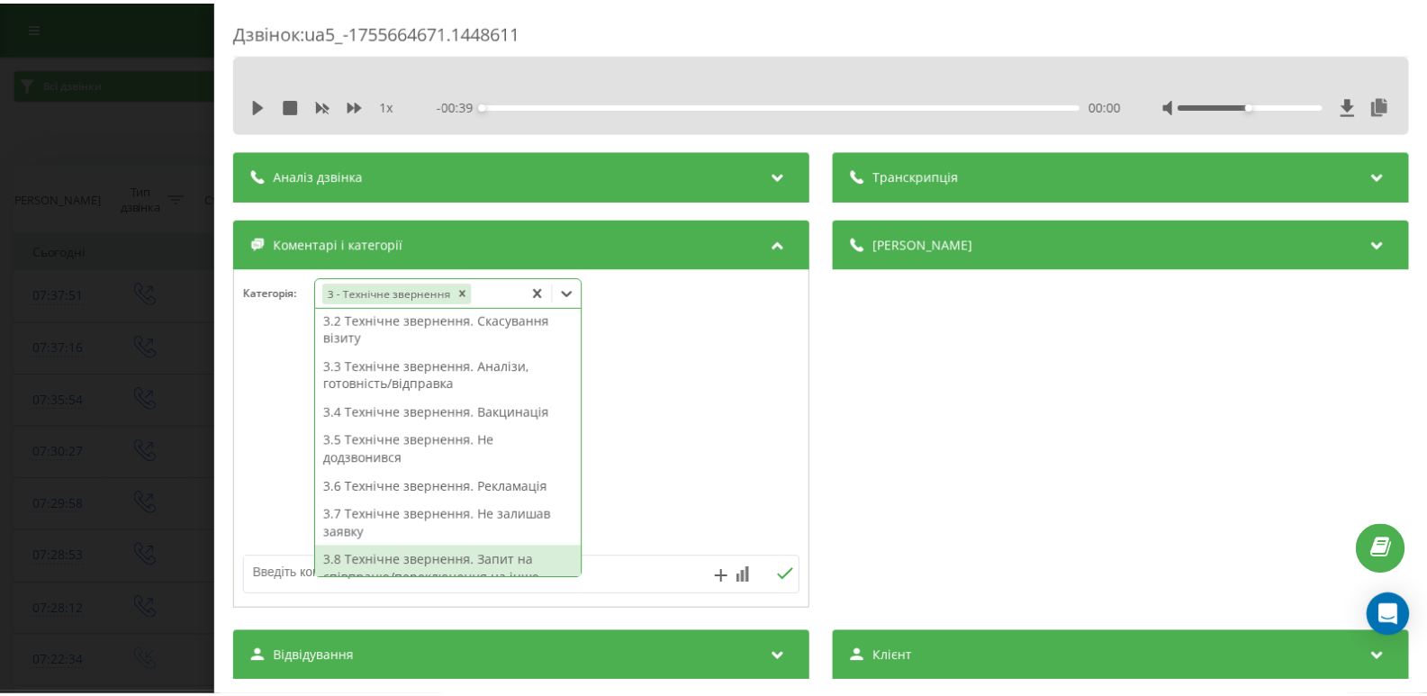
scroll to position [441, 0]
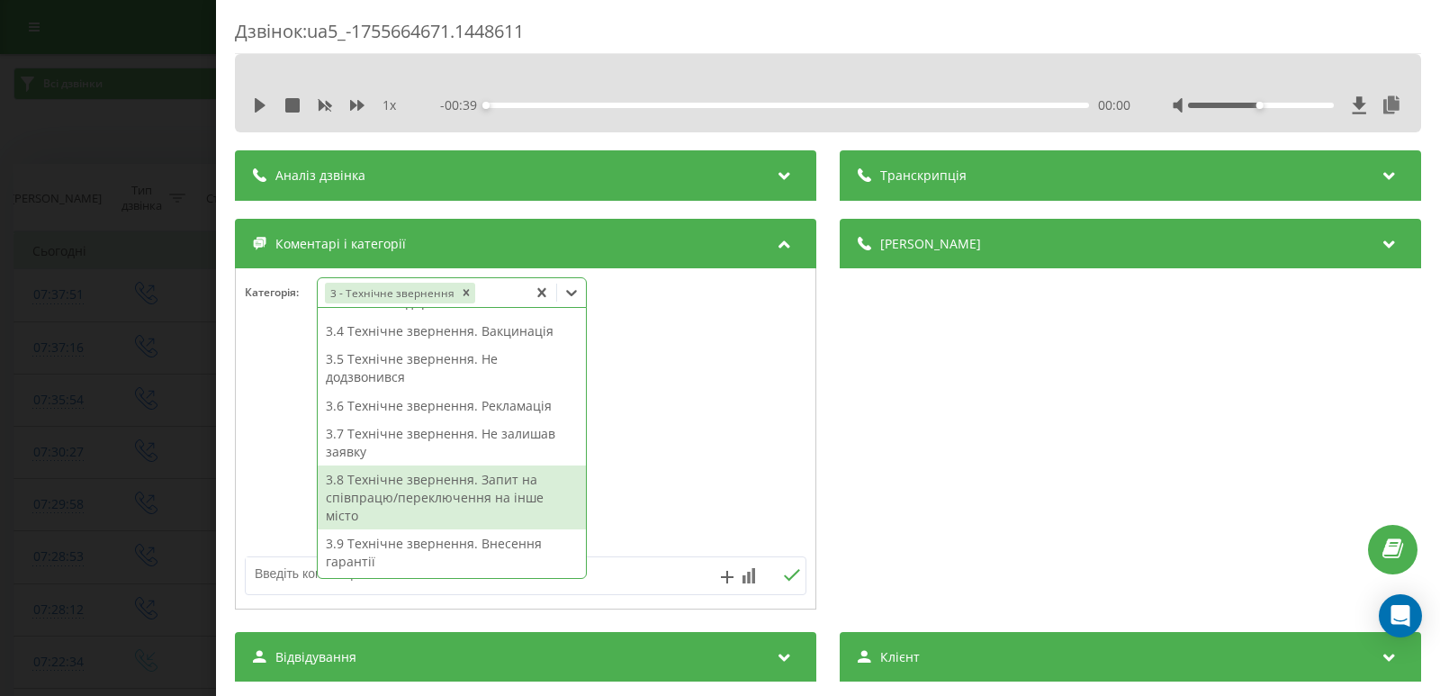
click at [621, 566] on textarea at bounding box center [469, 573] width 447 height 32
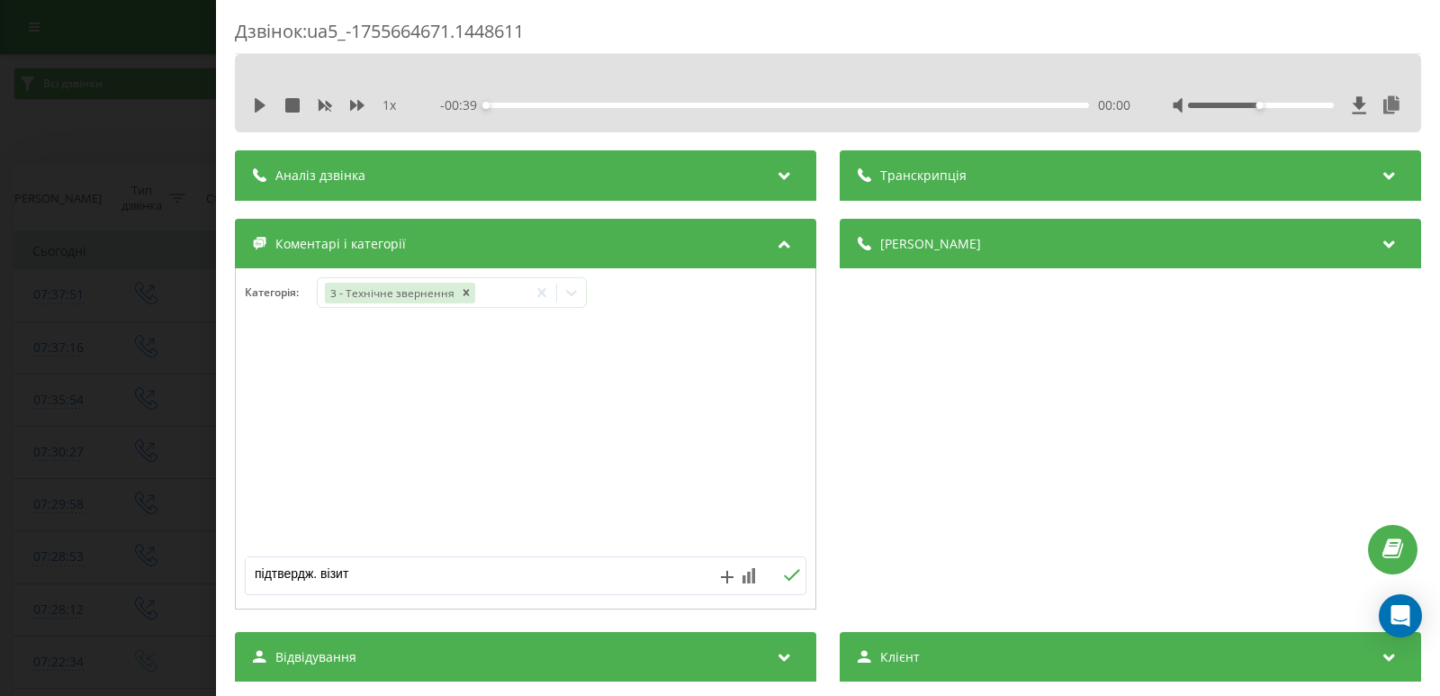
type textarea "підтвердж. візиту"
click at [789, 574] on icon at bounding box center [791, 575] width 17 height 13
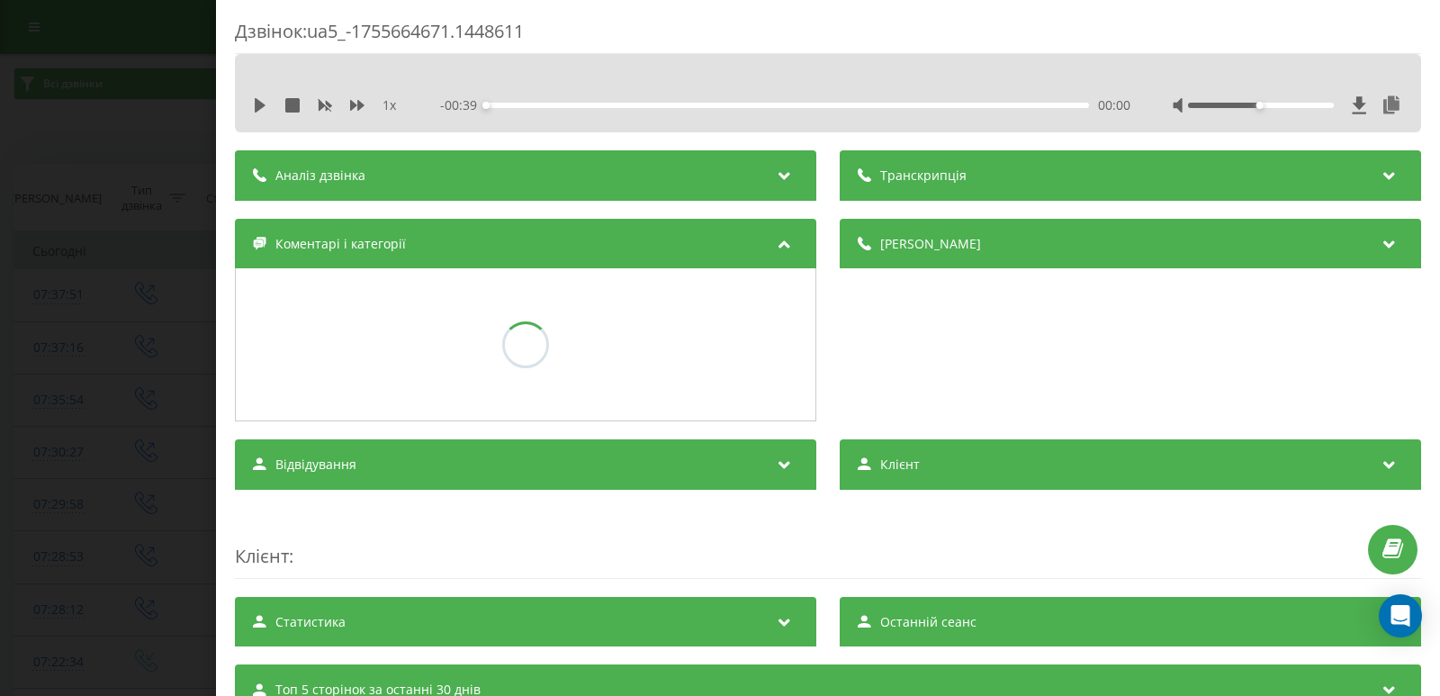
click at [76, 345] on div "Дзвінок : ua5_-1755664671.1448611 1 x - 00:39 00:00 00:00 Транскрипція Для AI-а…" at bounding box center [720, 348] width 1440 height 696
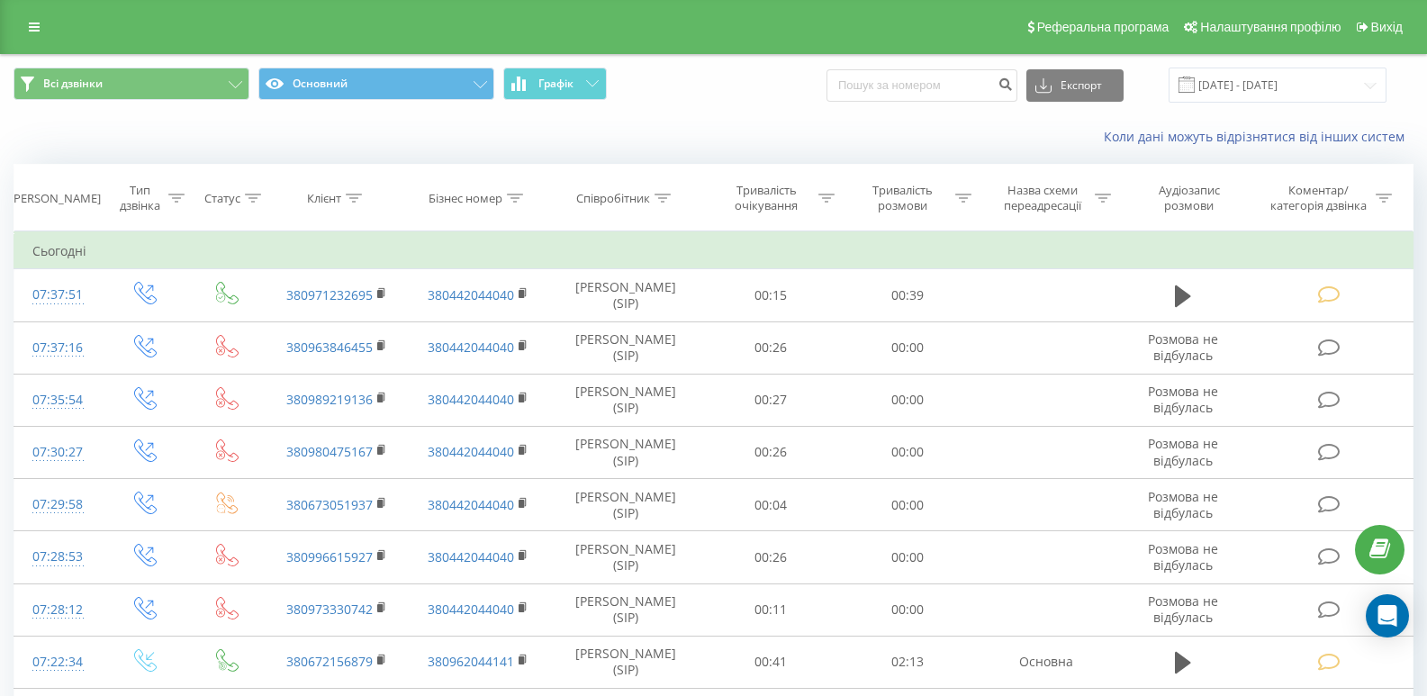
drag, startPoint x: 22, startPoint y: 28, endPoint x: 41, endPoint y: 50, distance: 30.0
click at [22, 28] on link at bounding box center [34, 26] width 32 height 25
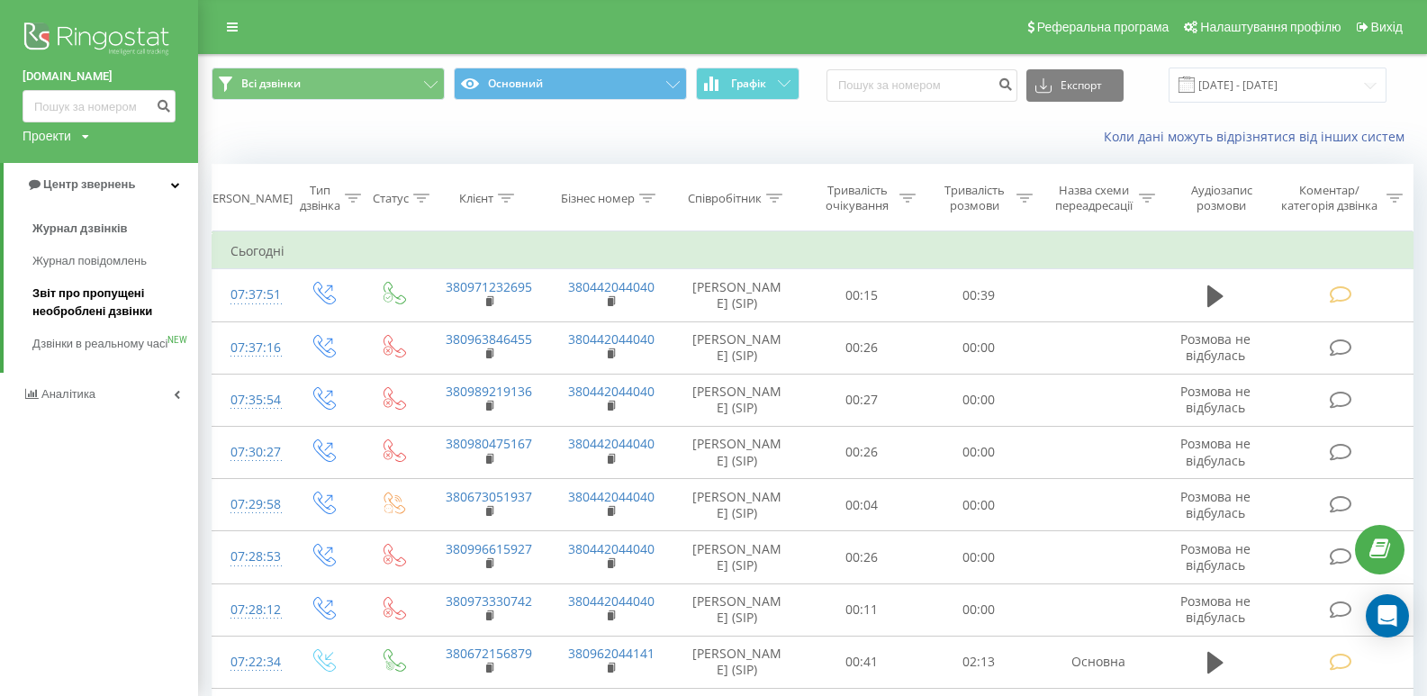
click at [110, 302] on span "Звіт про пропущені необроблені дзвінки" at bounding box center [110, 302] width 157 height 36
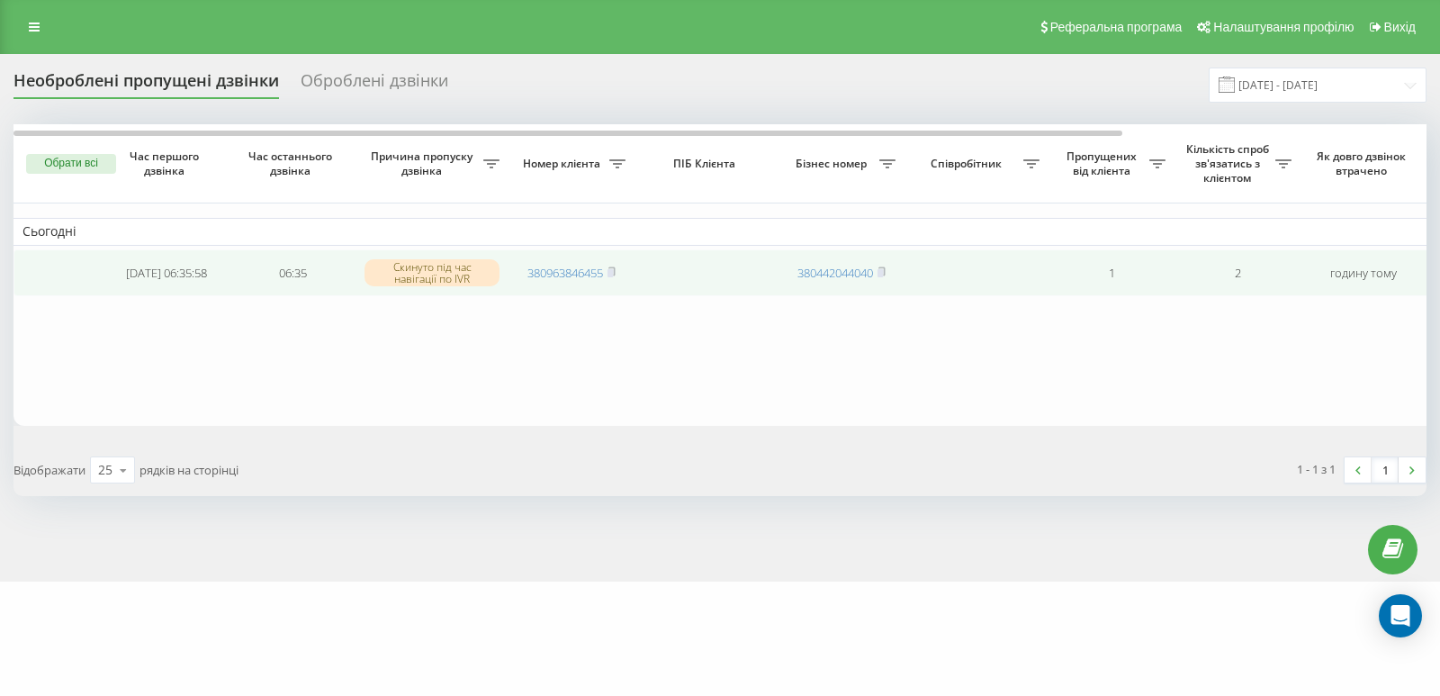
click at [608, 274] on span "380963846455" at bounding box center [571, 273] width 88 height 16
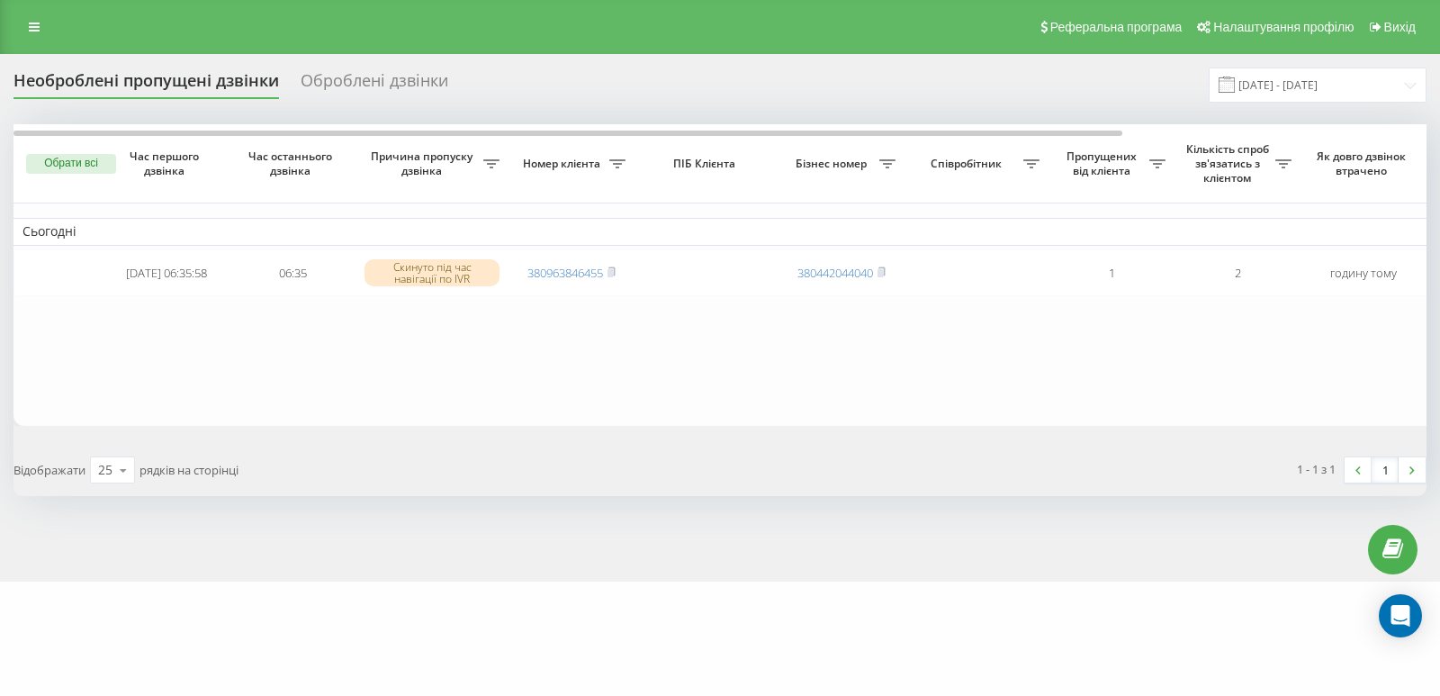
click at [667, 404] on table "Сьогодні [DATE] 06:35:58 06:35 Скинуто під час навігації по IVR 380963846455 38…" at bounding box center [914, 275] width 1800 height 302
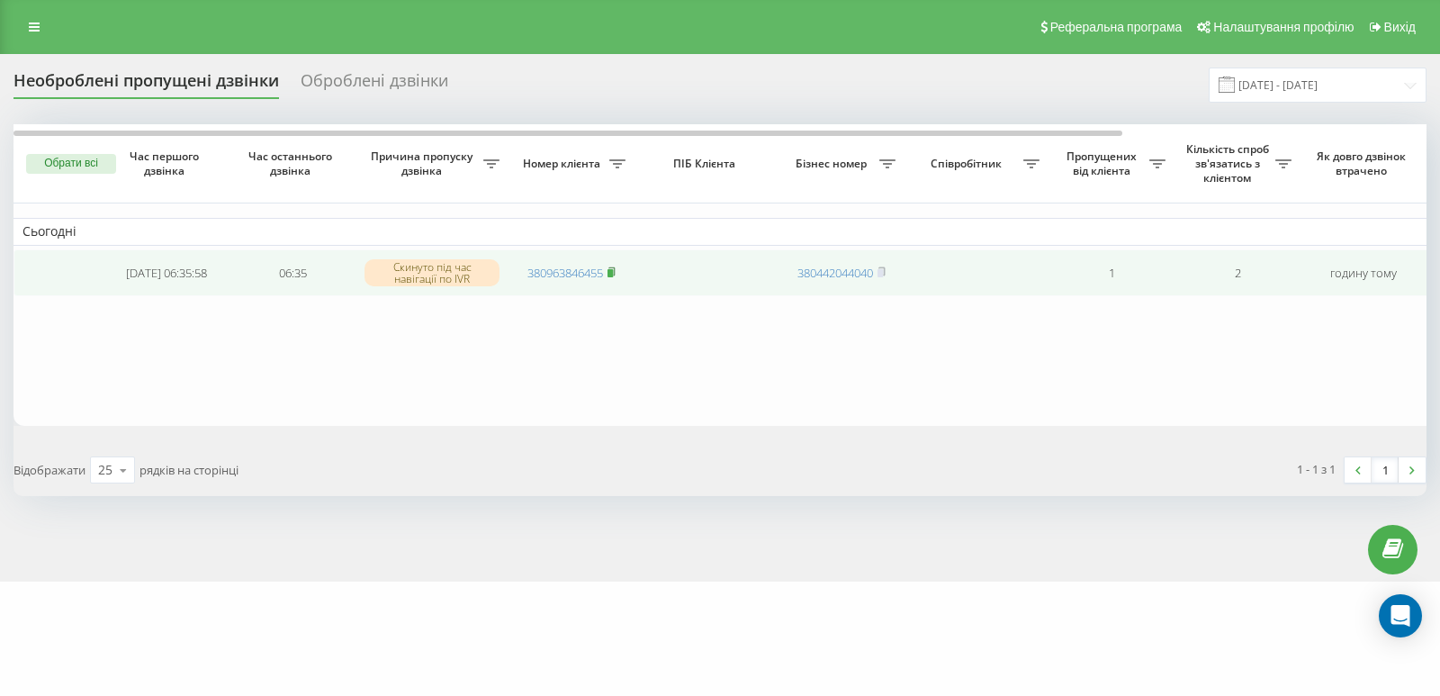
click at [613, 273] on rect at bounding box center [610, 273] width 5 height 8
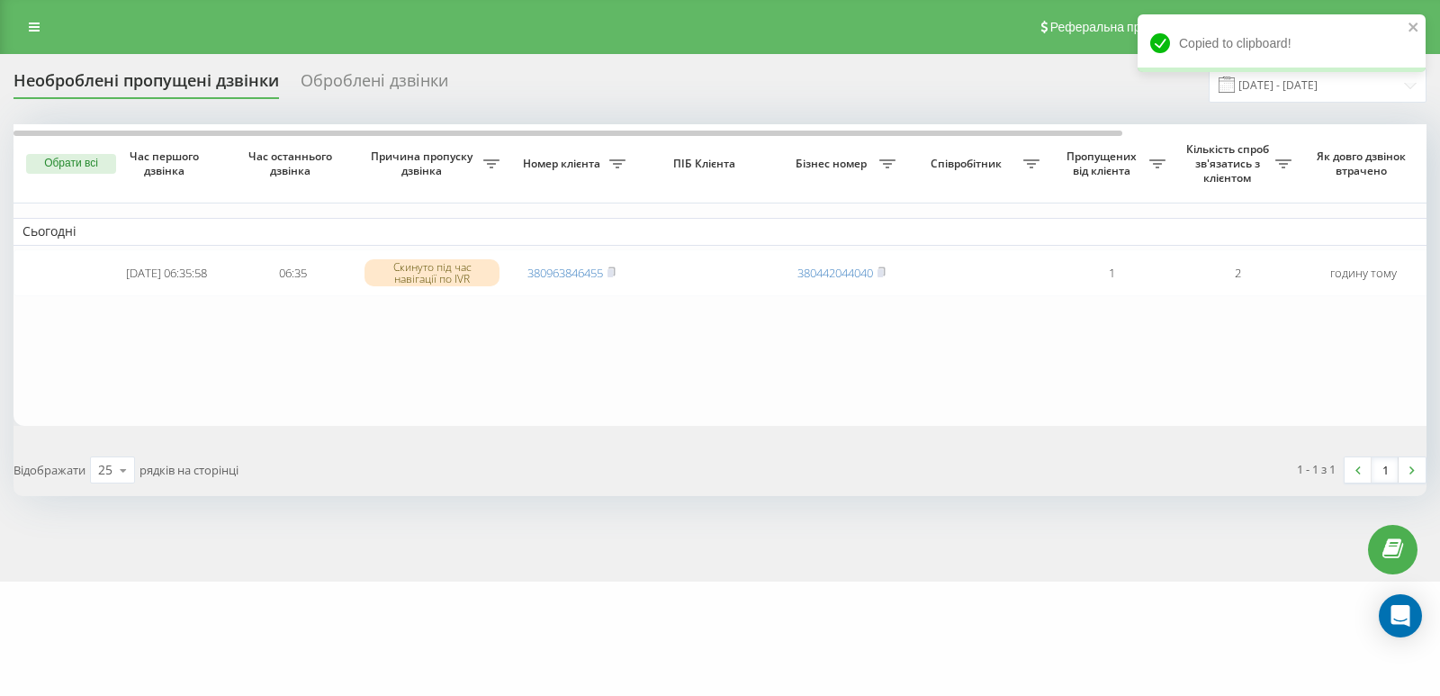
drag, startPoint x: 758, startPoint y: 384, endPoint x: 788, endPoint y: 380, distance: 30.9
click at [758, 384] on table "Сьогодні [DATE] 06:35:58 06:35 Скинуто під час навігації по IVR 380963846455 38…" at bounding box center [914, 275] width 1800 height 302
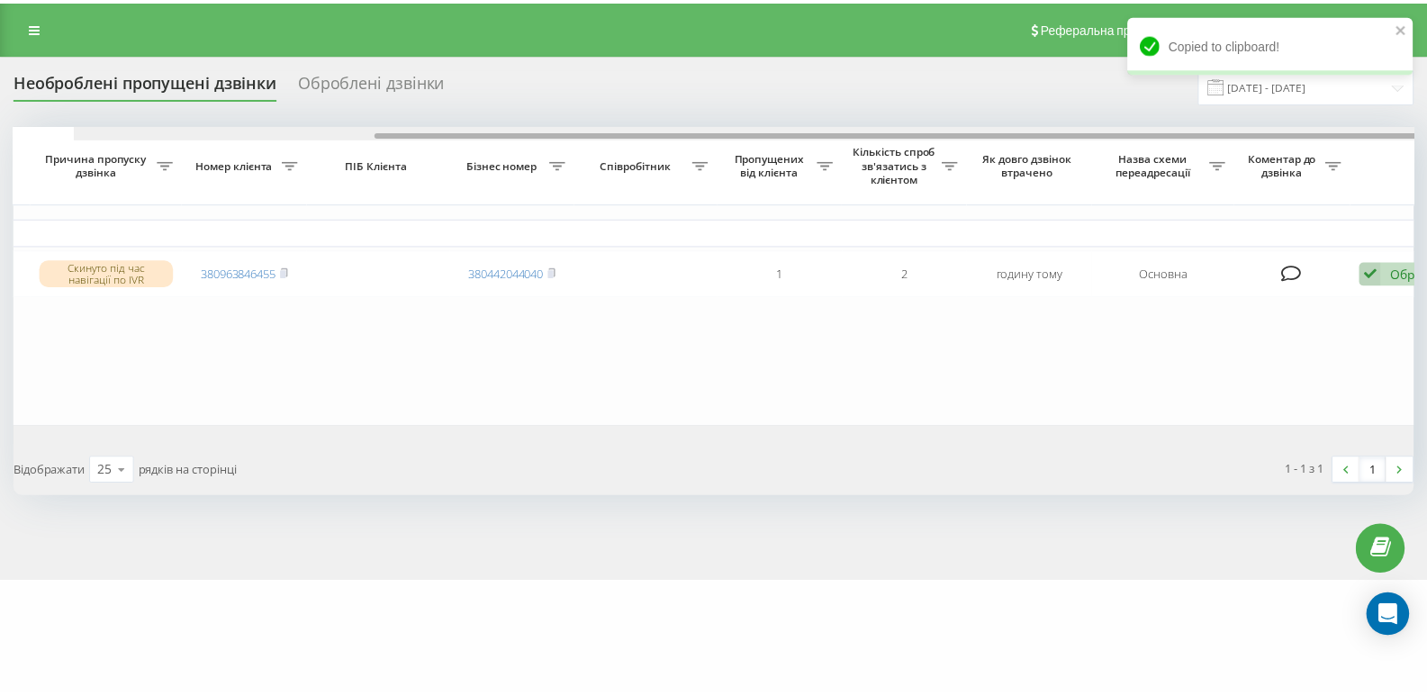
scroll to position [0, 387]
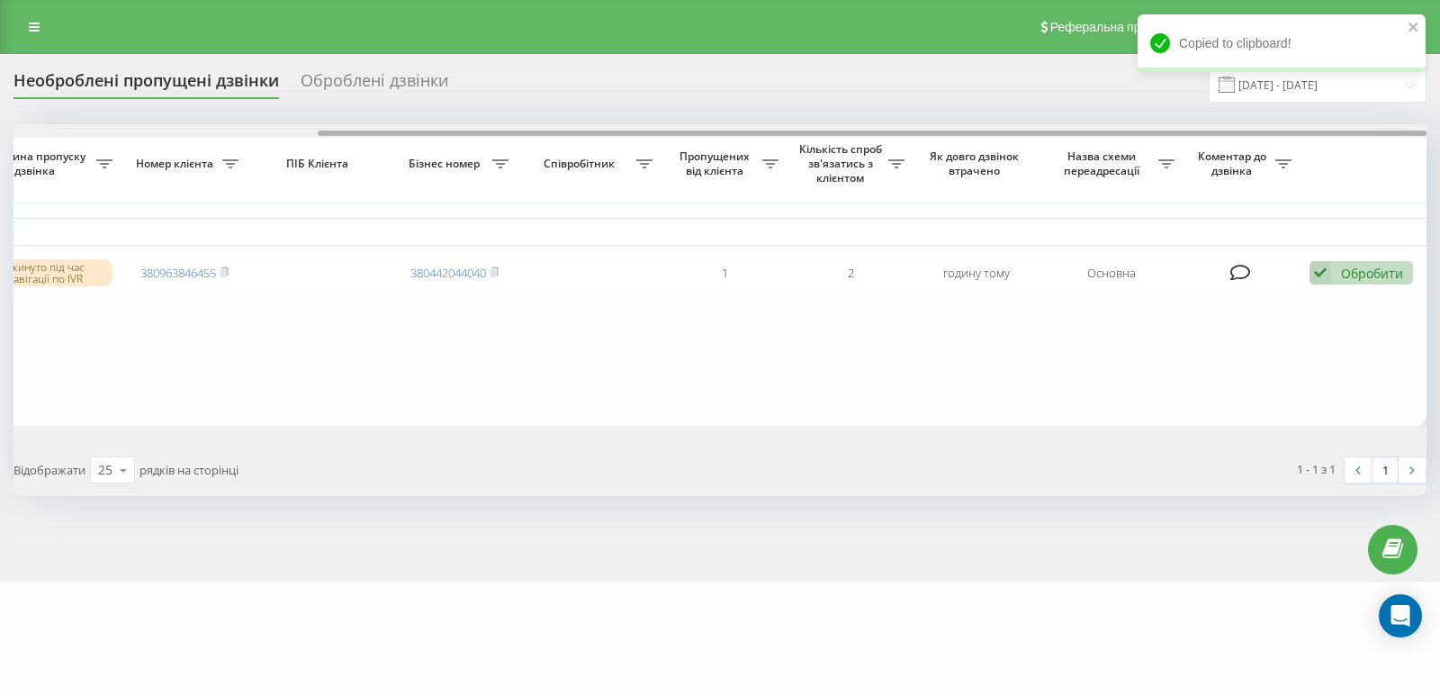
drag, startPoint x: 769, startPoint y: 131, endPoint x: 1104, endPoint y: 168, distance: 337.0
click at [1104, 168] on div "Обрати всі Час першого дзвінка Час останнього дзвінка Причина пропуску дзвінка …" at bounding box center [720, 275] width 1413 height 302
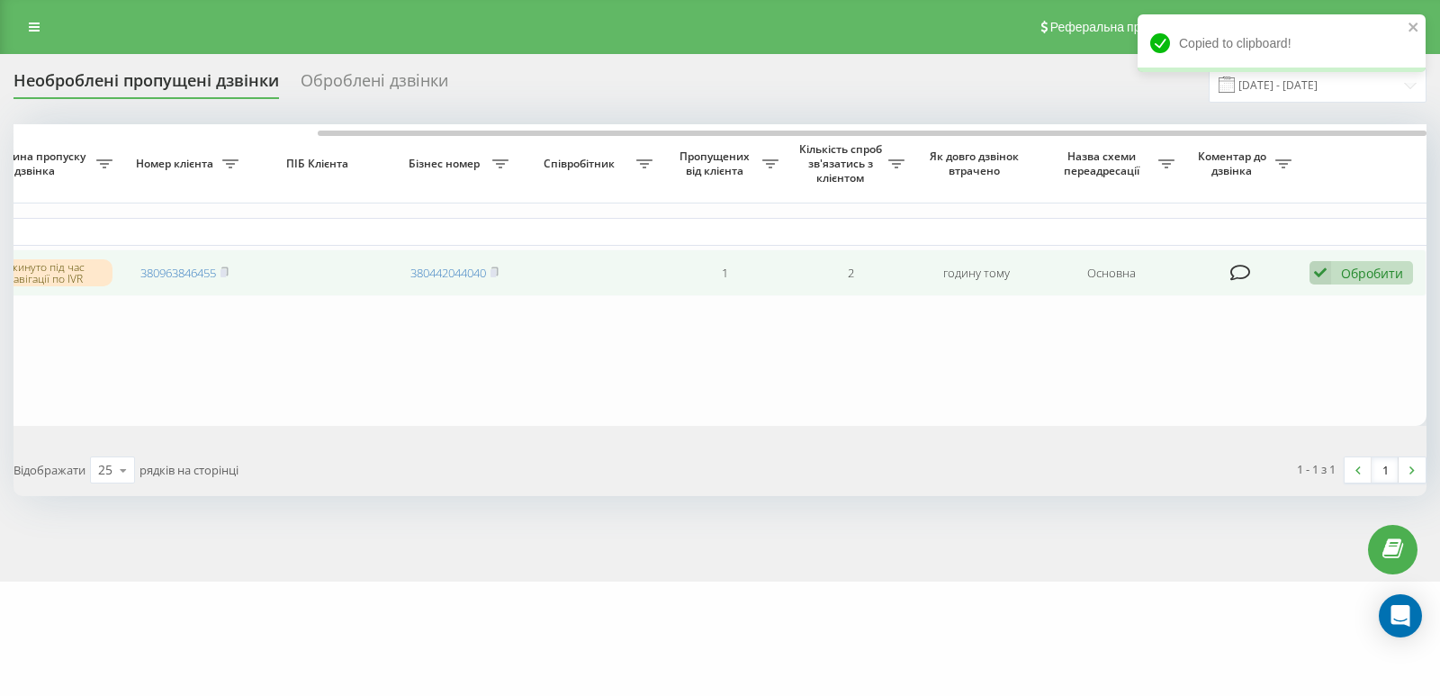
click at [1370, 277] on div "Обробити" at bounding box center [1372, 273] width 62 height 17
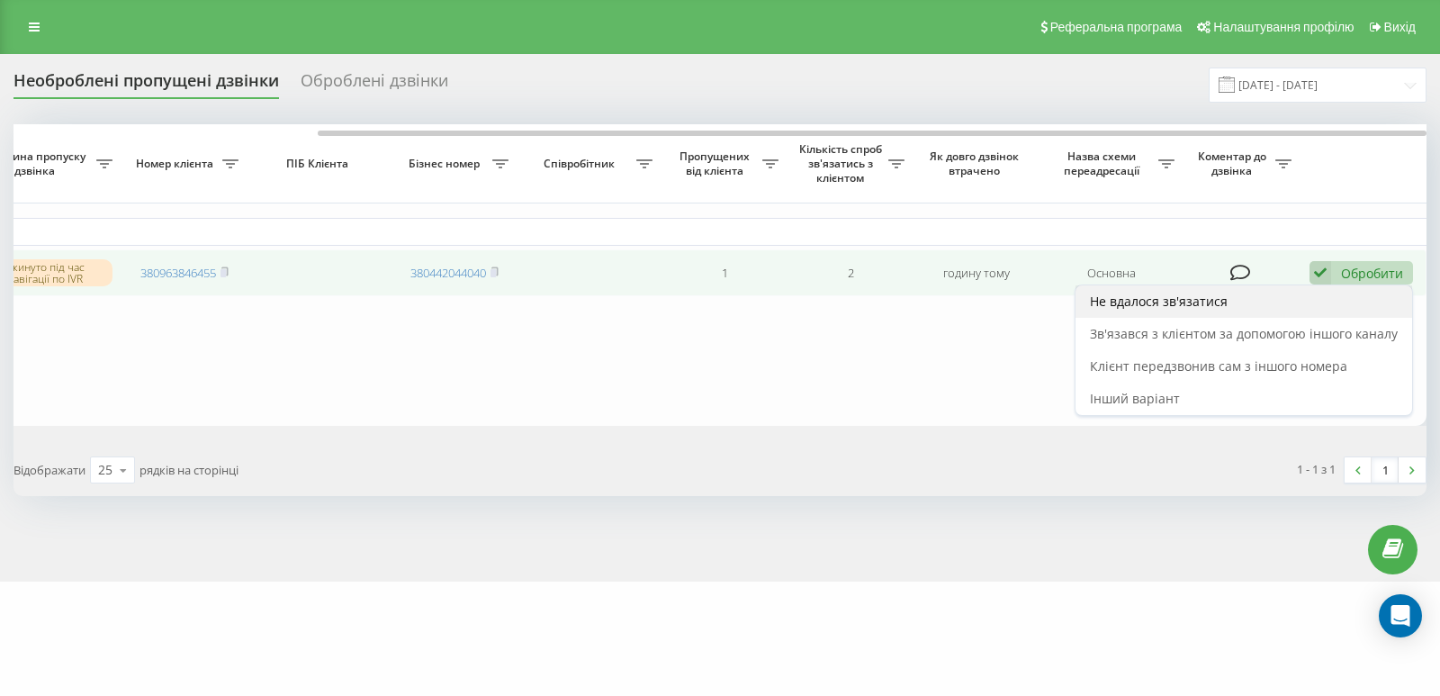
click at [1218, 305] on span "Не вдалося зв'язатися" at bounding box center [1159, 301] width 138 height 17
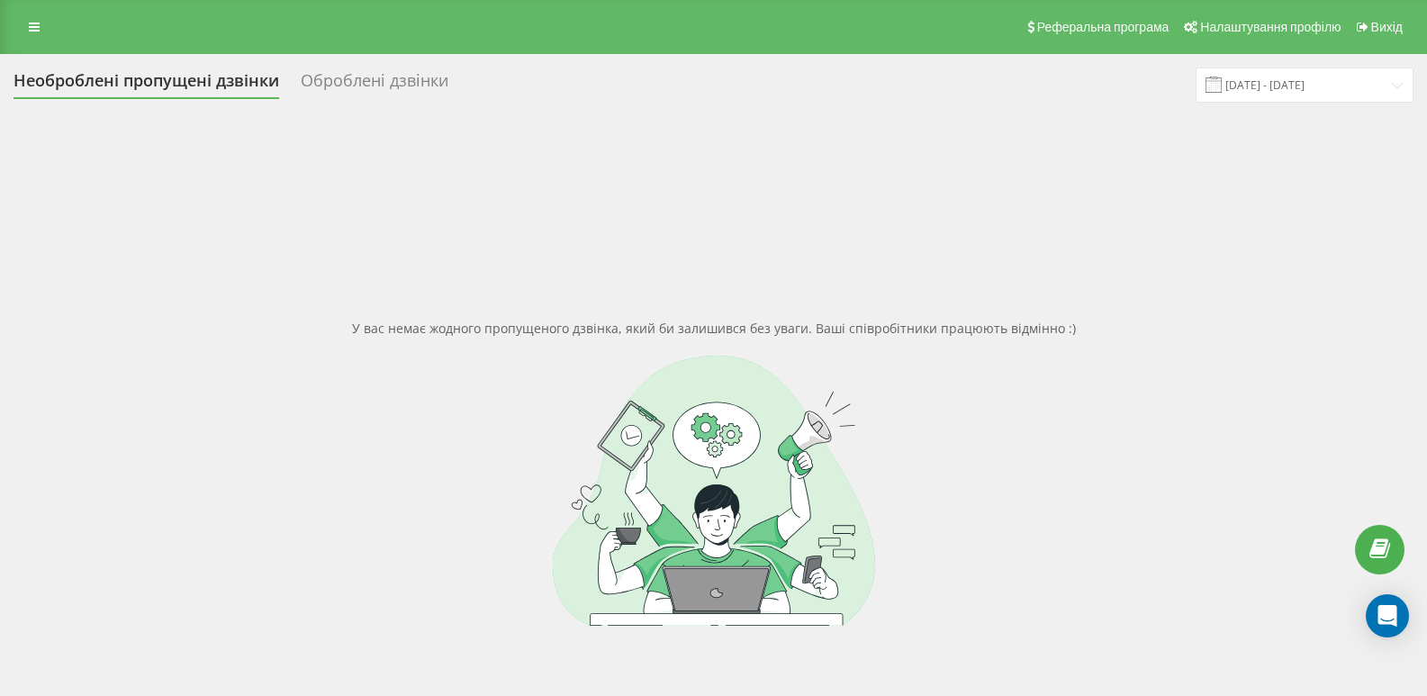
drag, startPoint x: 89, startPoint y: 366, endPoint x: 89, endPoint y: 355, distance: 11.7
click at [89, 366] on div at bounding box center [714, 491] width 1400 height 270
click at [22, 26] on link at bounding box center [34, 26] width 32 height 25
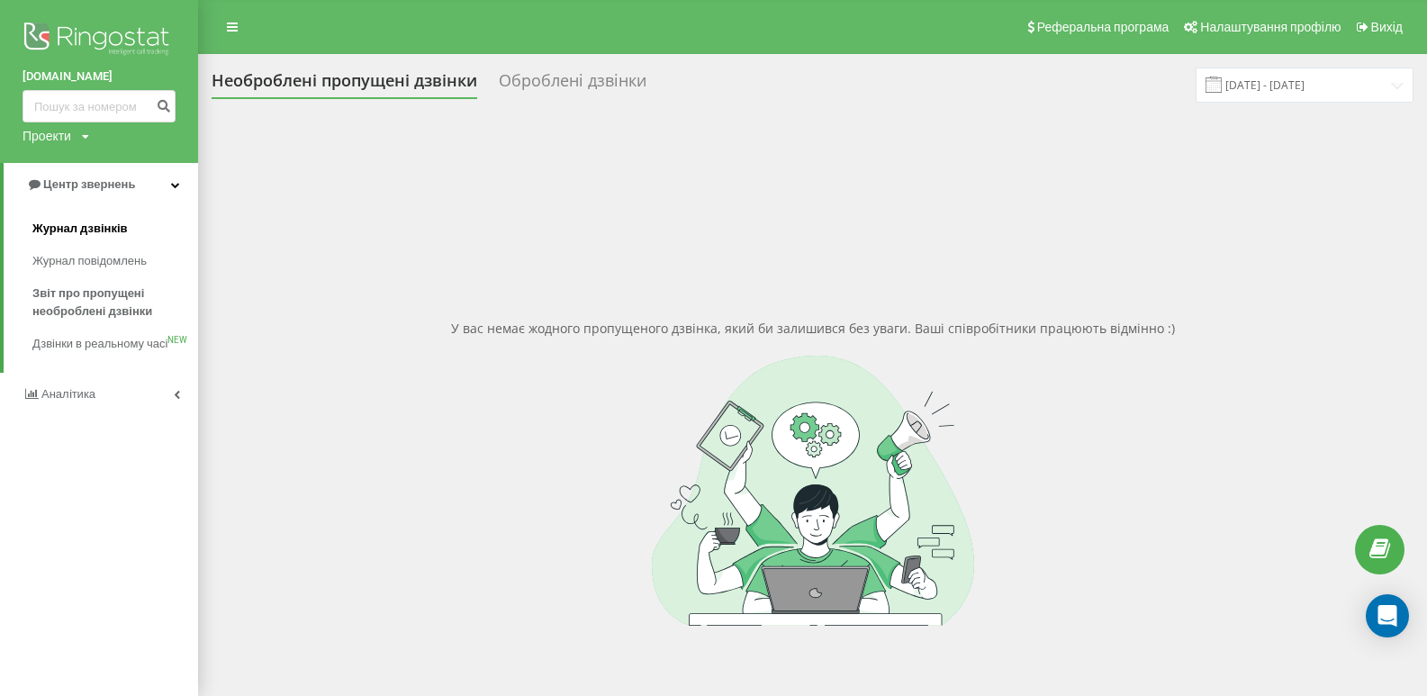
click at [93, 229] on span "Журнал дзвінків" at bounding box center [79, 229] width 95 height 18
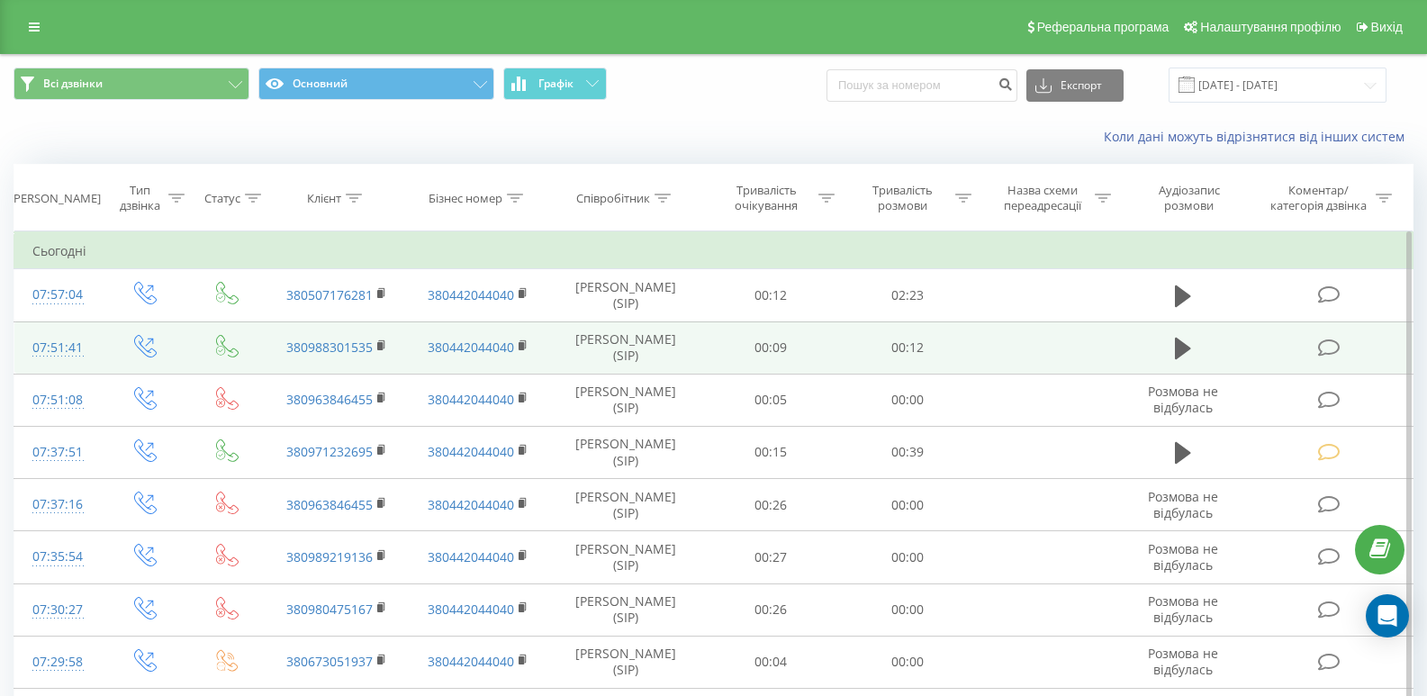
click at [1327, 344] on icon at bounding box center [1329, 347] width 23 height 19
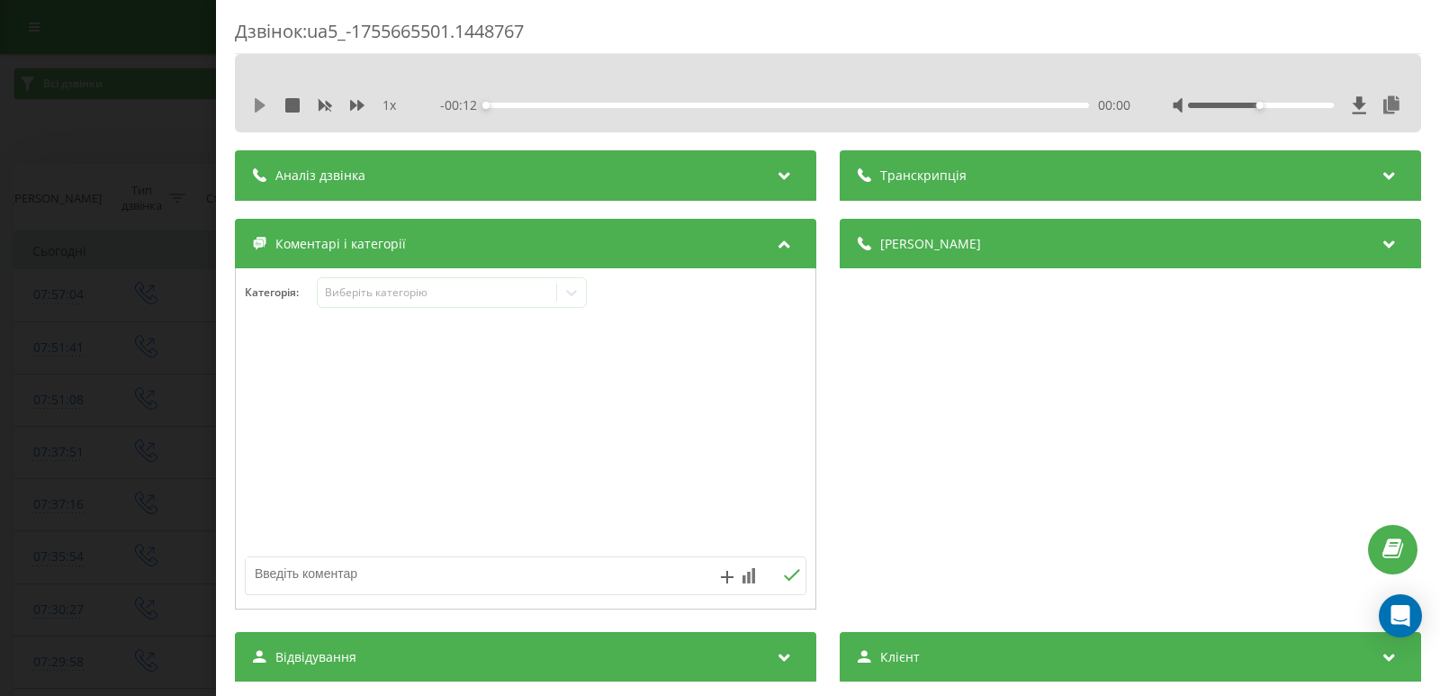
click at [260, 106] on icon at bounding box center [260, 105] width 11 height 14
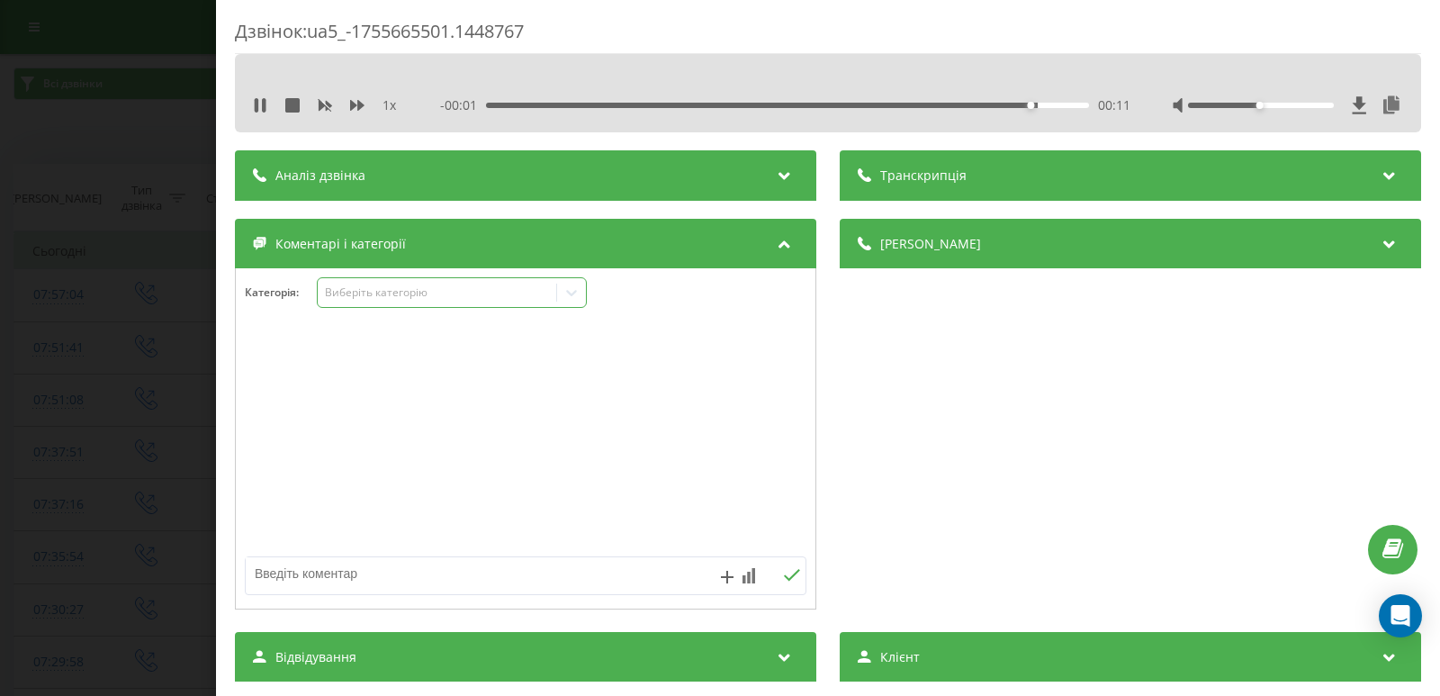
click at [581, 295] on icon at bounding box center [572, 293] width 18 height 18
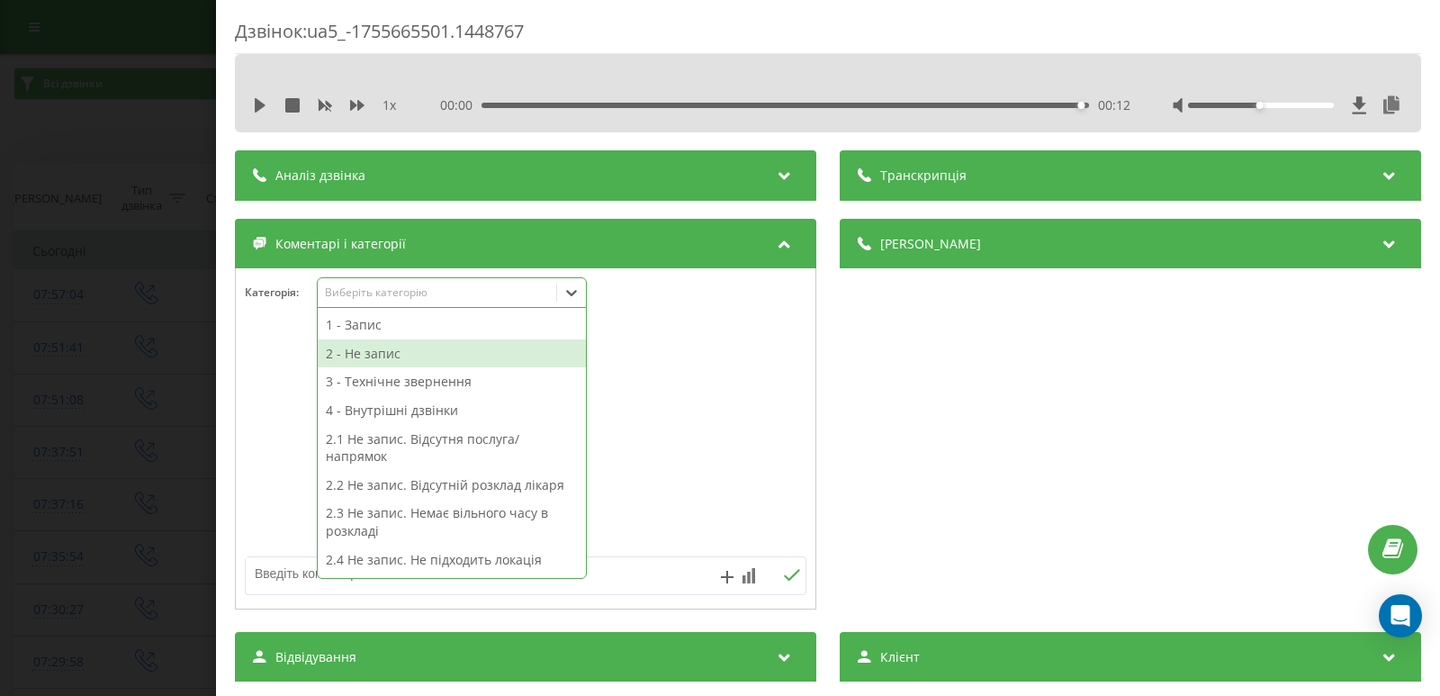
click at [365, 358] on div "2 - Не запис" at bounding box center [452, 353] width 268 height 29
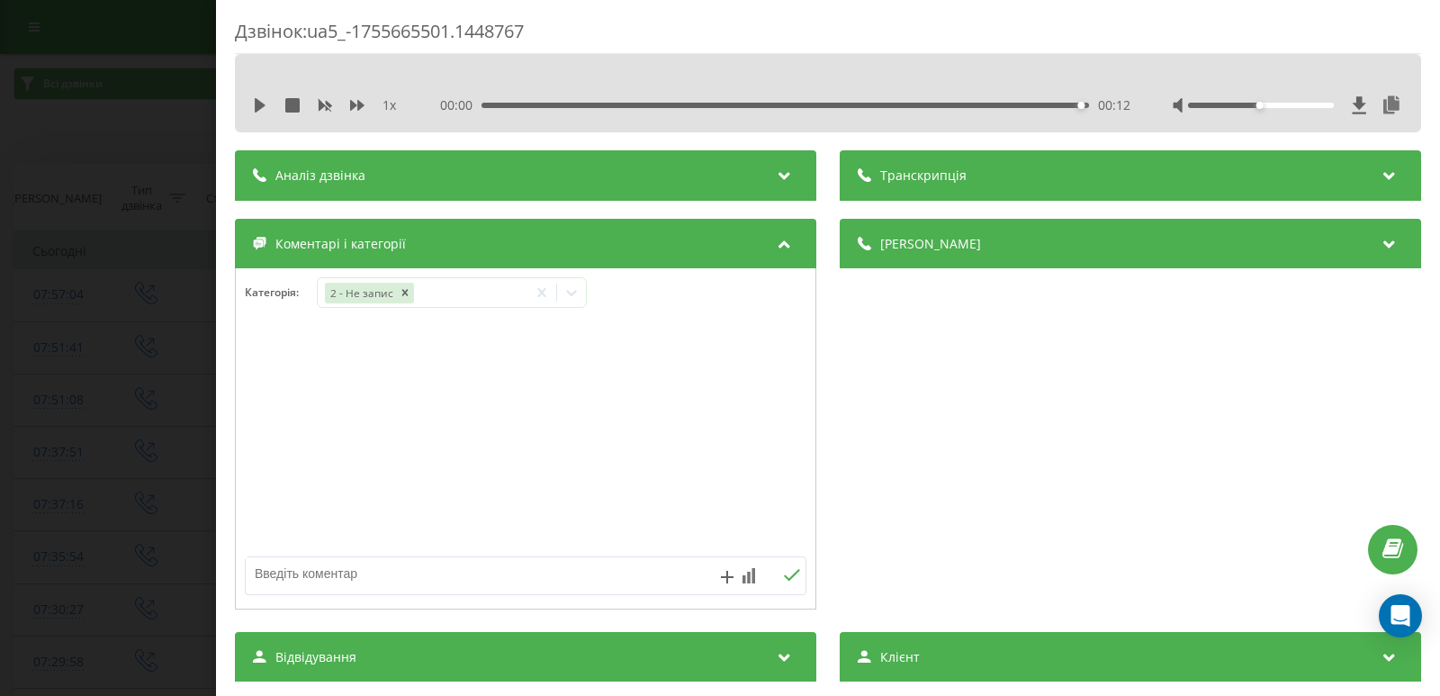
click at [659, 575] on textarea at bounding box center [469, 573] width 447 height 32
type textarea "е"
type textarea "вже розмовл."
click at [783, 574] on icon at bounding box center [791, 575] width 17 height 13
click at [111, 220] on div "Дзвінок : ua5_-1755665501.1448767 1 x 00:00 00:12 00:12 Транскрипція Для AI-ана…" at bounding box center [720, 348] width 1440 height 696
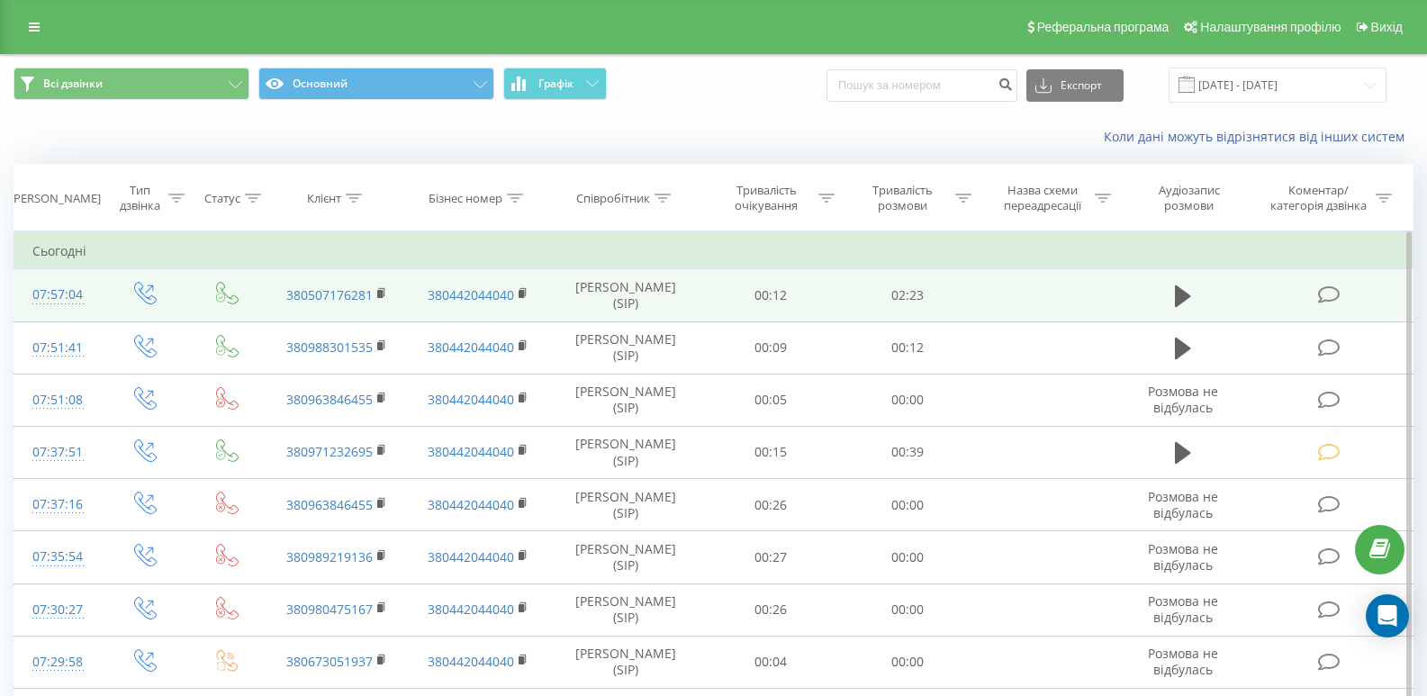
click at [1340, 296] on span at bounding box center [1330, 293] width 25 height 17
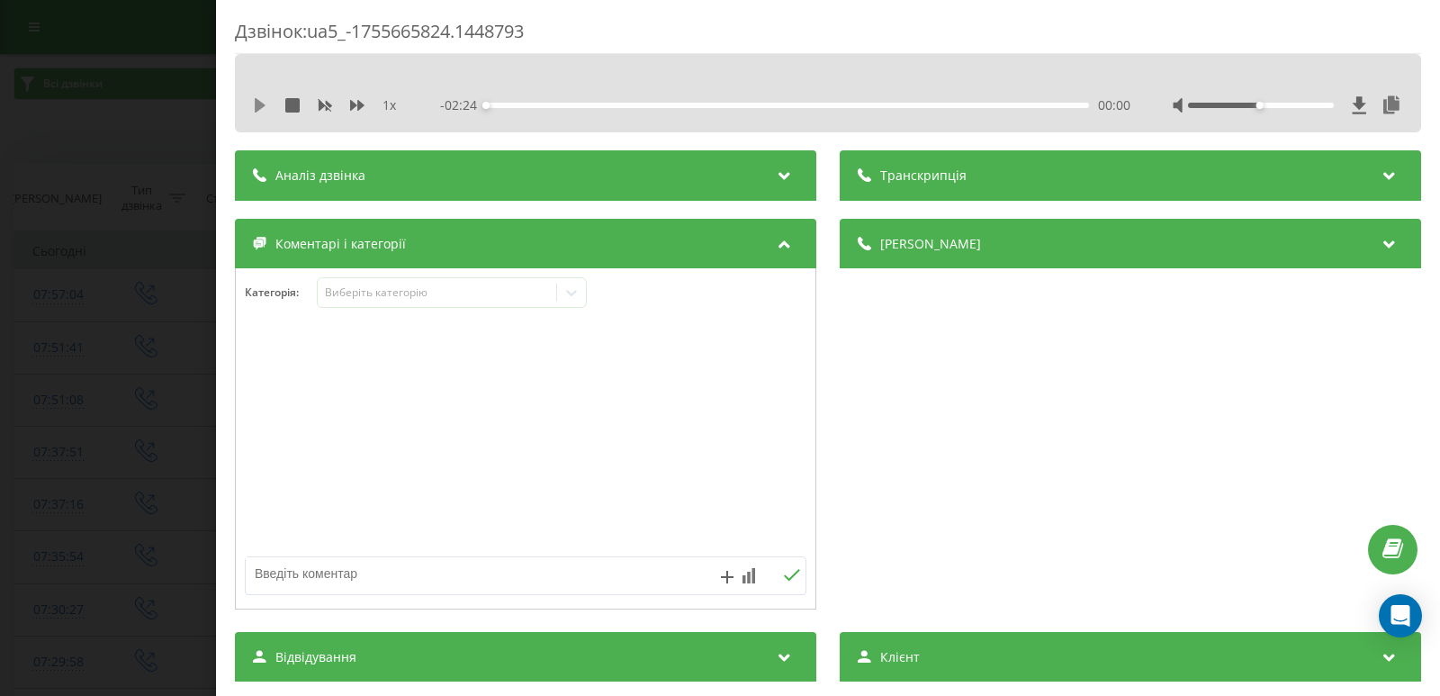
click at [260, 108] on icon at bounding box center [260, 105] width 11 height 14
click at [512, 105] on div "00:00" at bounding box center [787, 105] width 603 height 5
click at [575, 293] on icon at bounding box center [571, 293] width 11 height 6
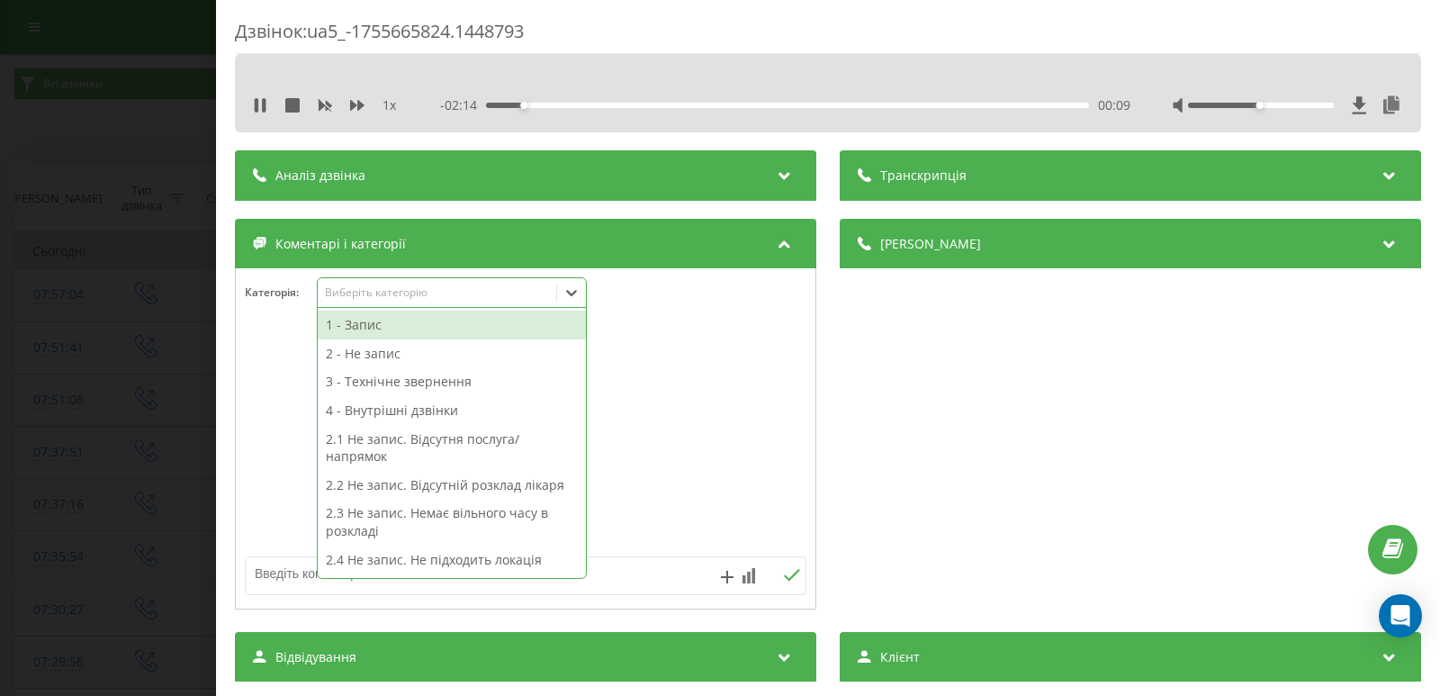
click at [370, 327] on div "1 - Запис" at bounding box center [452, 325] width 268 height 29
click at [40, 261] on div "Дзвінок : ua5_-1755665824.1448793 1 x - 02:14 00:09 00:09 Транскрипція Для AI-а…" at bounding box center [720, 348] width 1440 height 696
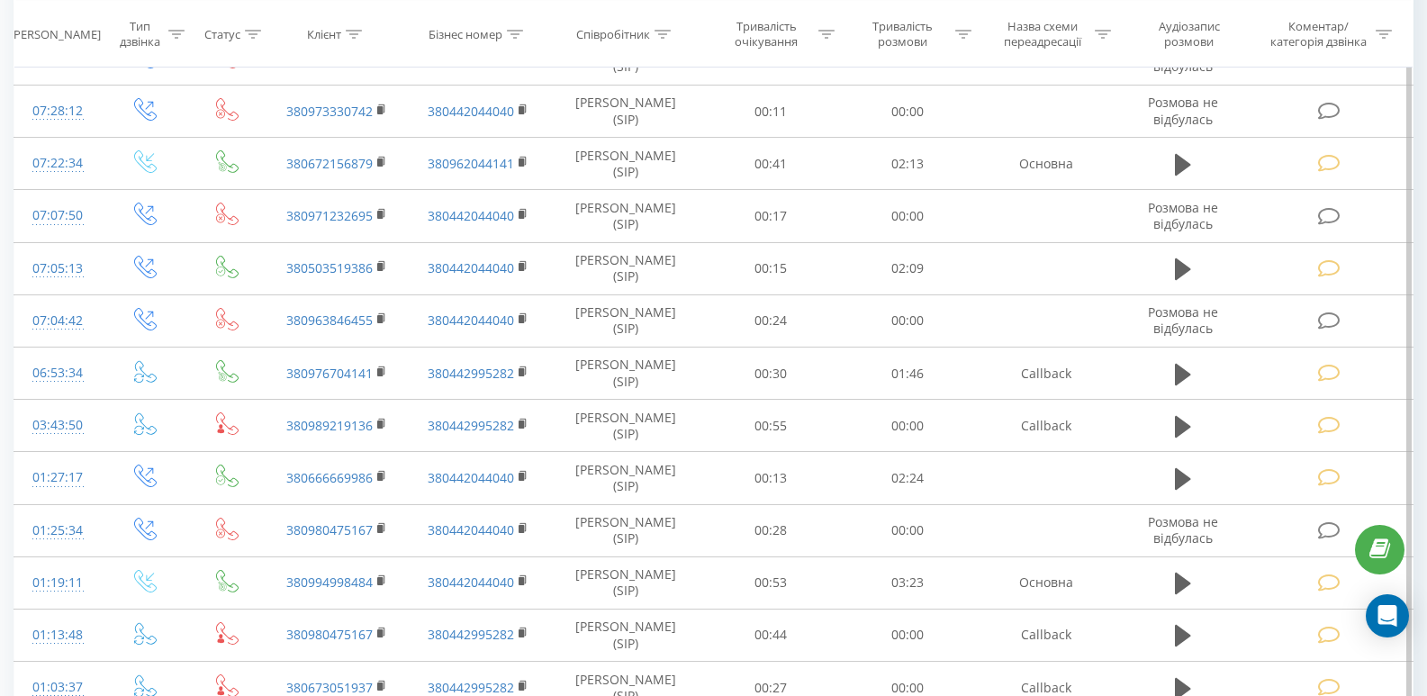
scroll to position [720, 0]
